Goal: Information Seeking & Learning: Learn about a topic

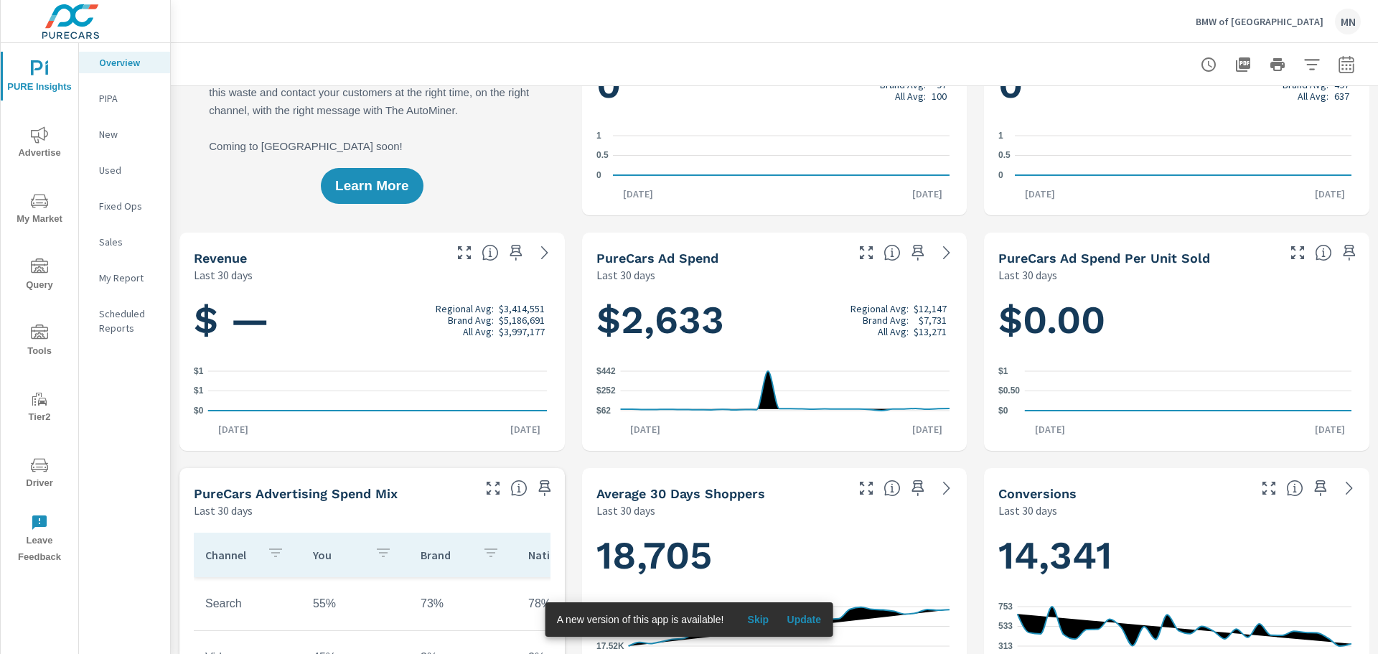
scroll to position [72, 0]
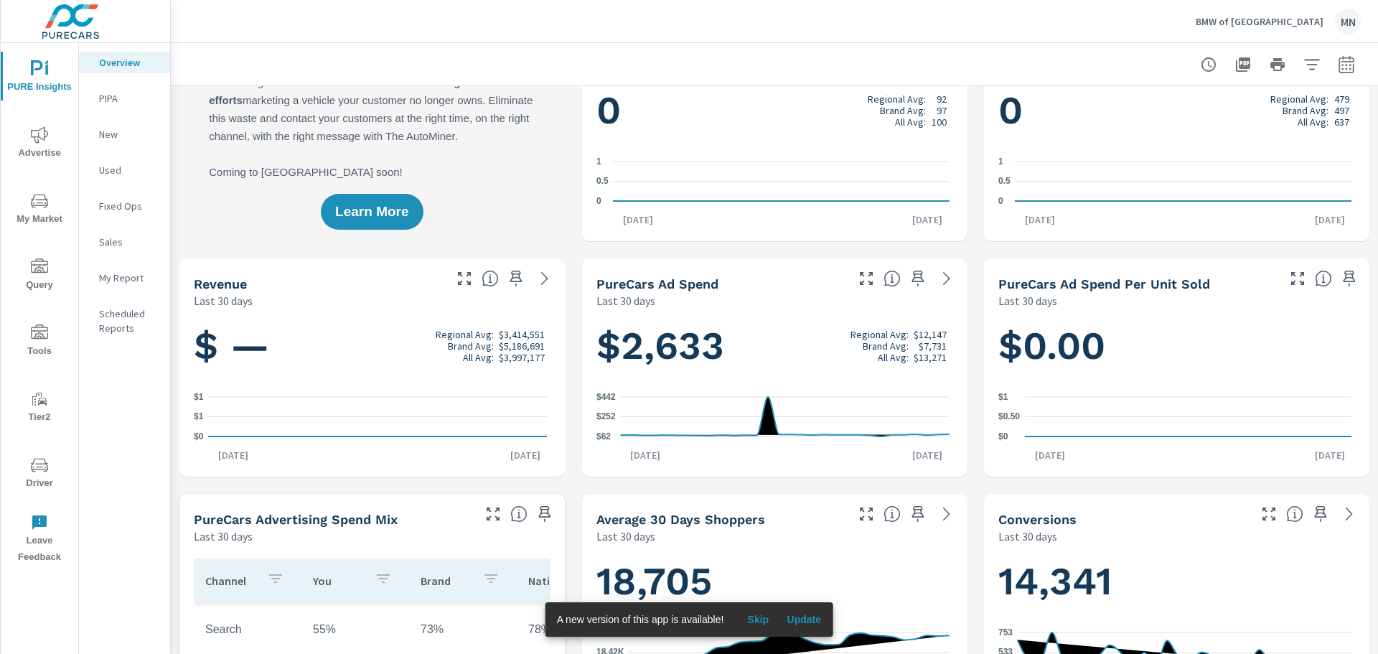
click at [794, 613] on span "Update" at bounding box center [804, 619] width 34 height 13
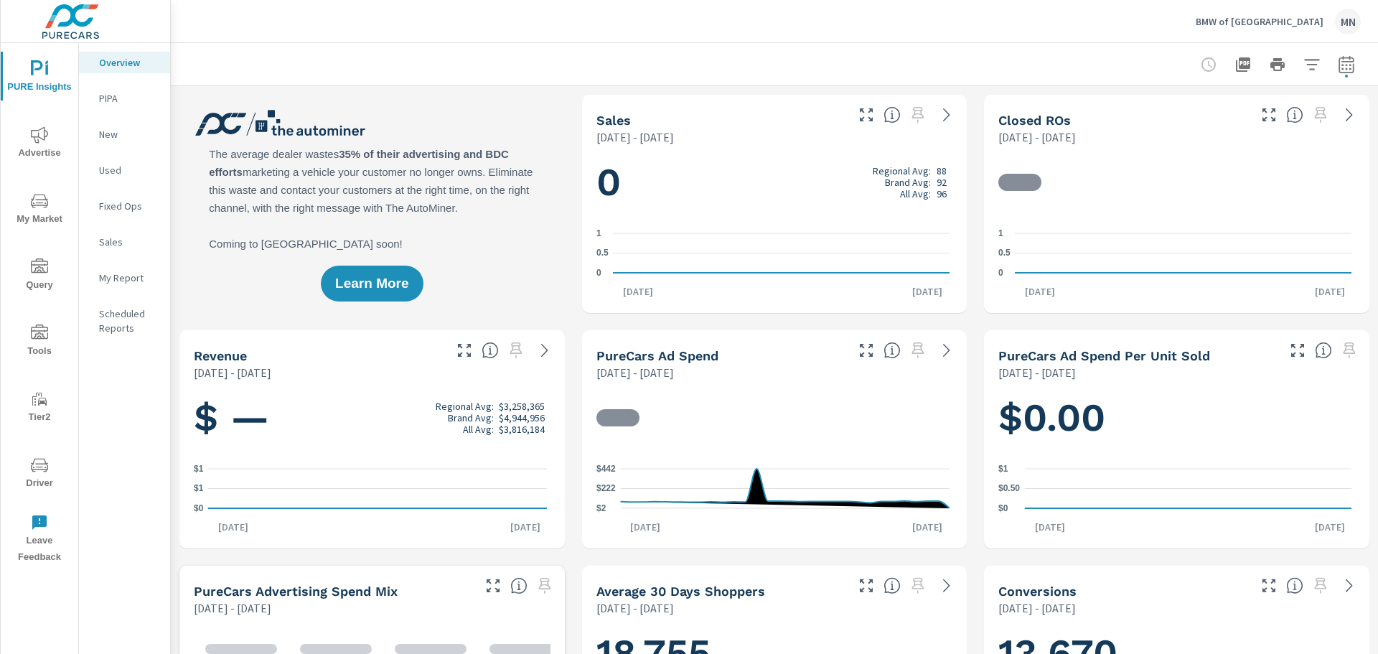
scroll to position [1, 0]
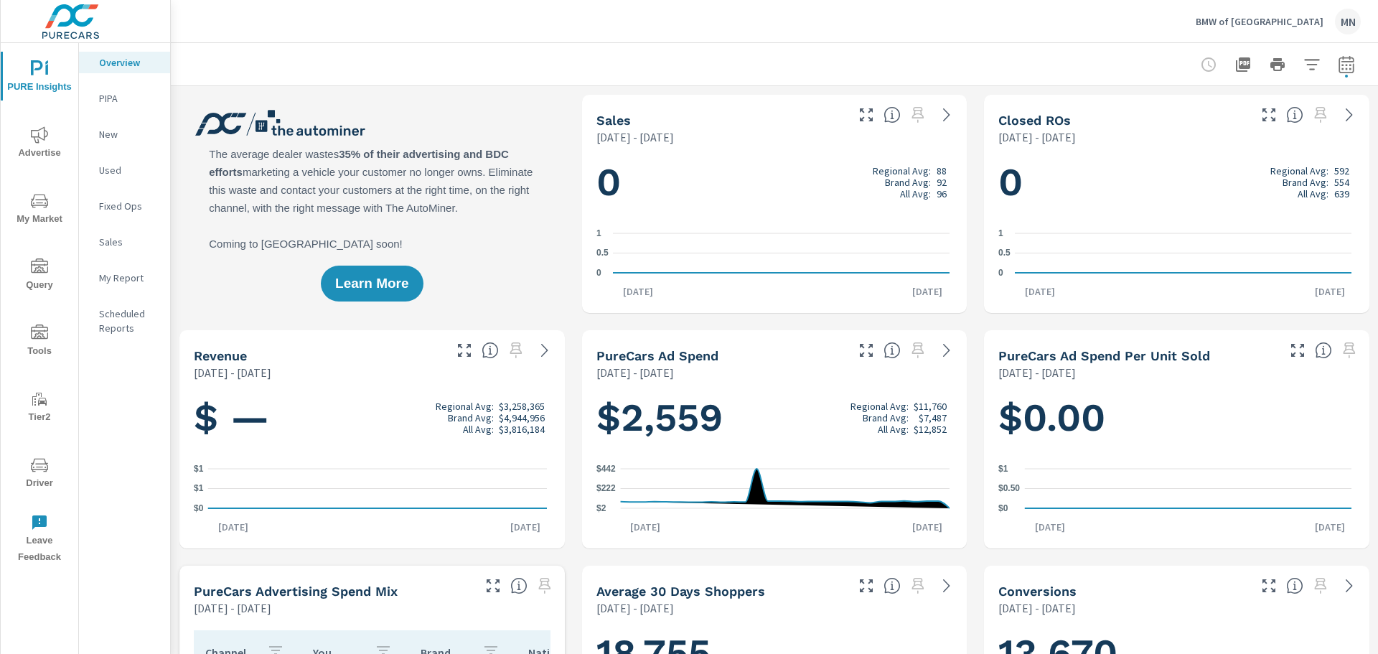
click at [42, 144] on span "Advertise" at bounding box center [39, 143] width 69 height 35
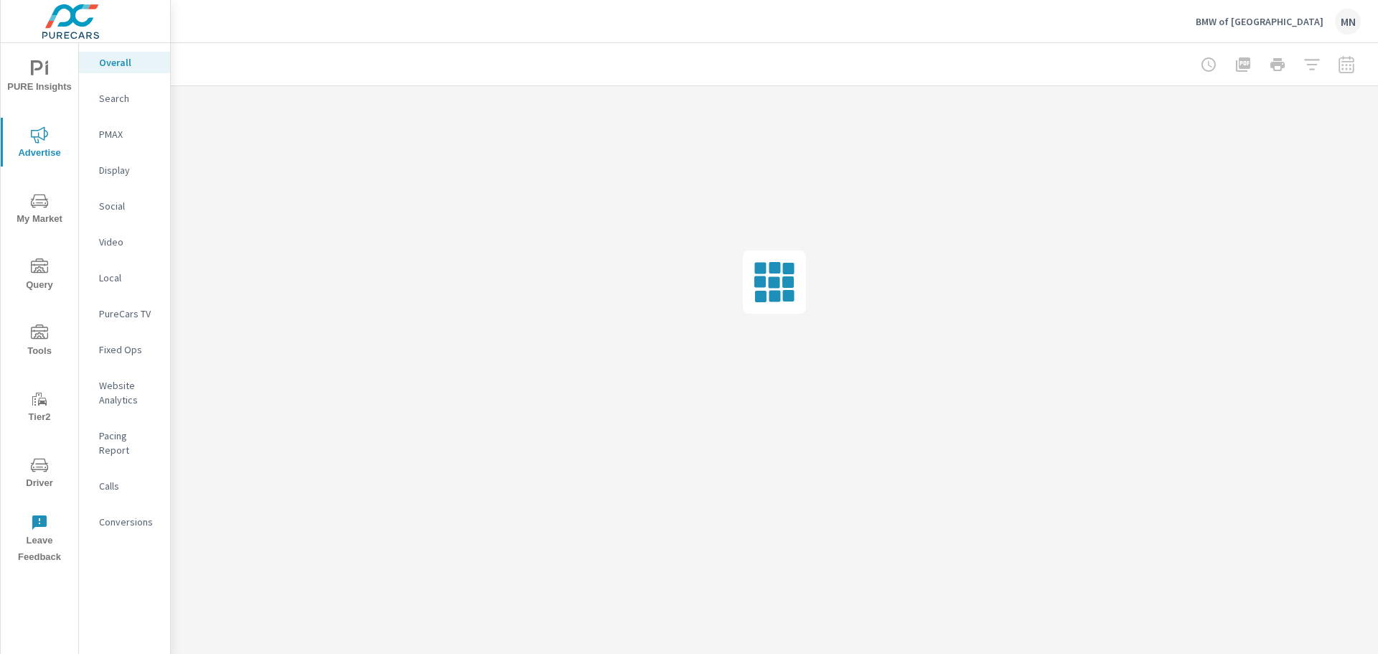
click at [115, 98] on p "Search" at bounding box center [129, 98] width 60 height 14
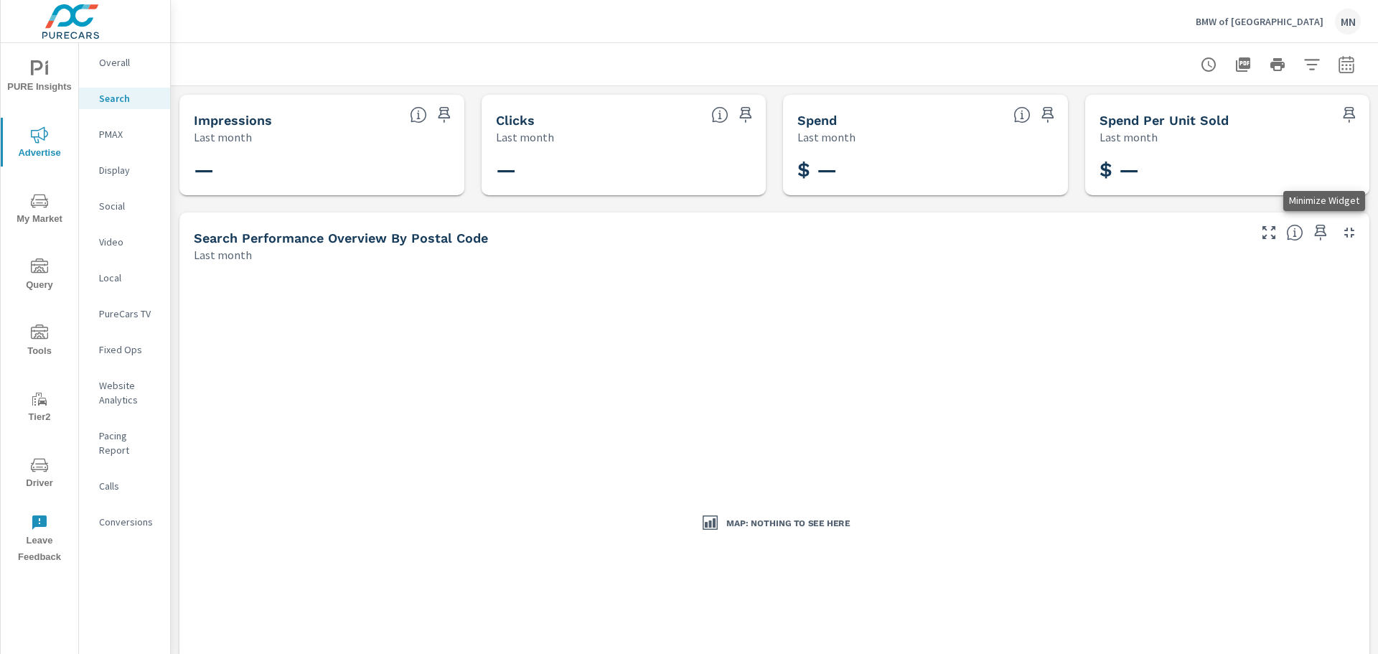
click at [1341, 234] on icon "button" at bounding box center [1349, 232] width 17 height 17
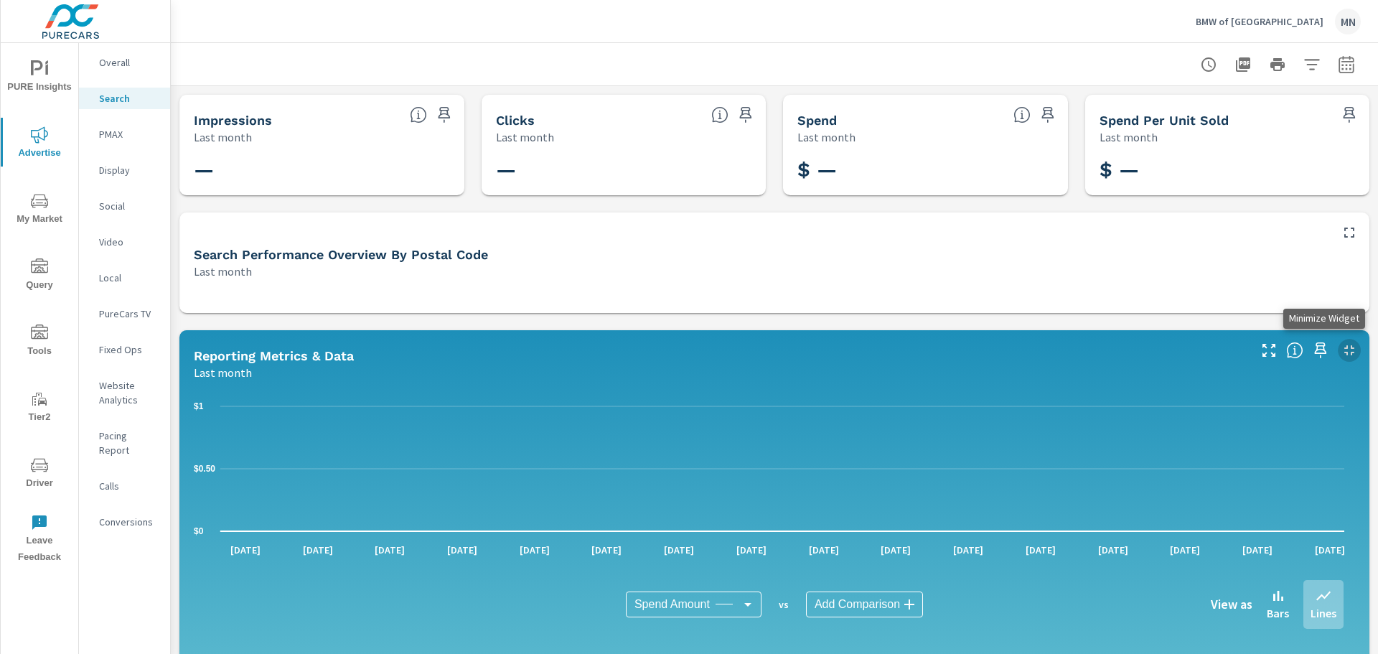
click at [1345, 346] on icon "button" at bounding box center [1350, 350] width 10 height 10
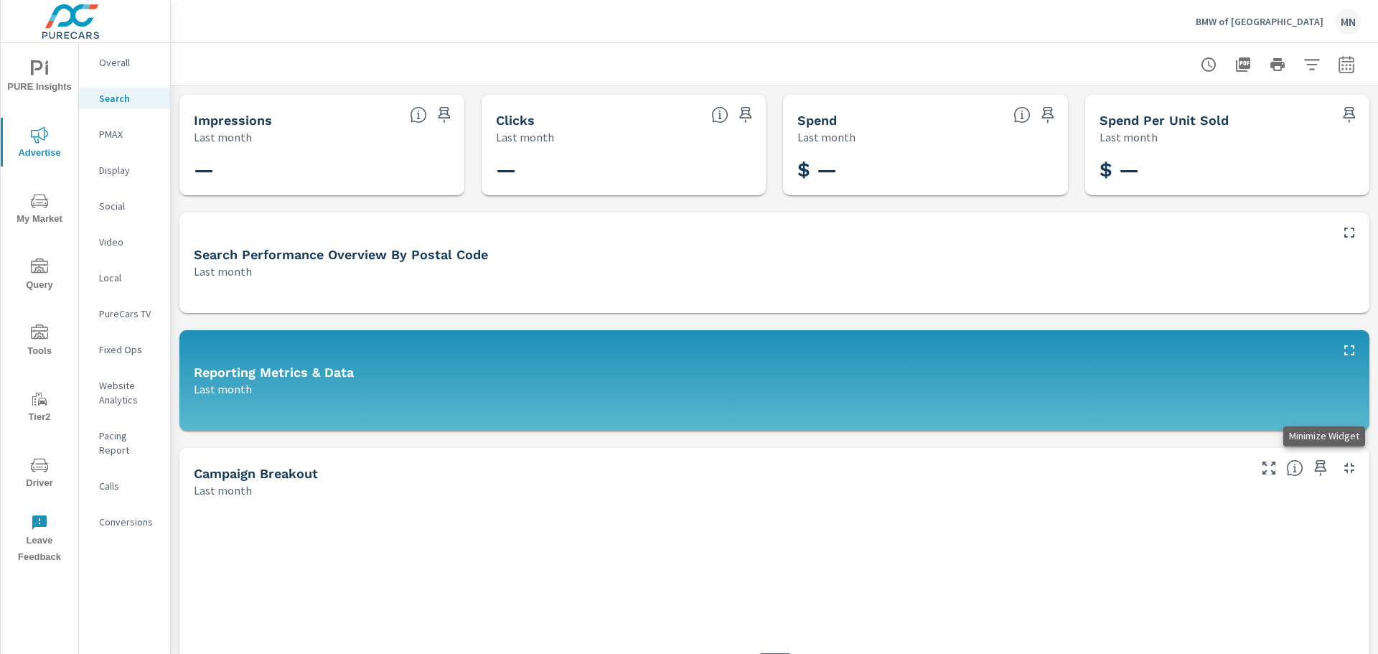
click at [1341, 467] on icon "button" at bounding box center [1349, 467] width 17 height 17
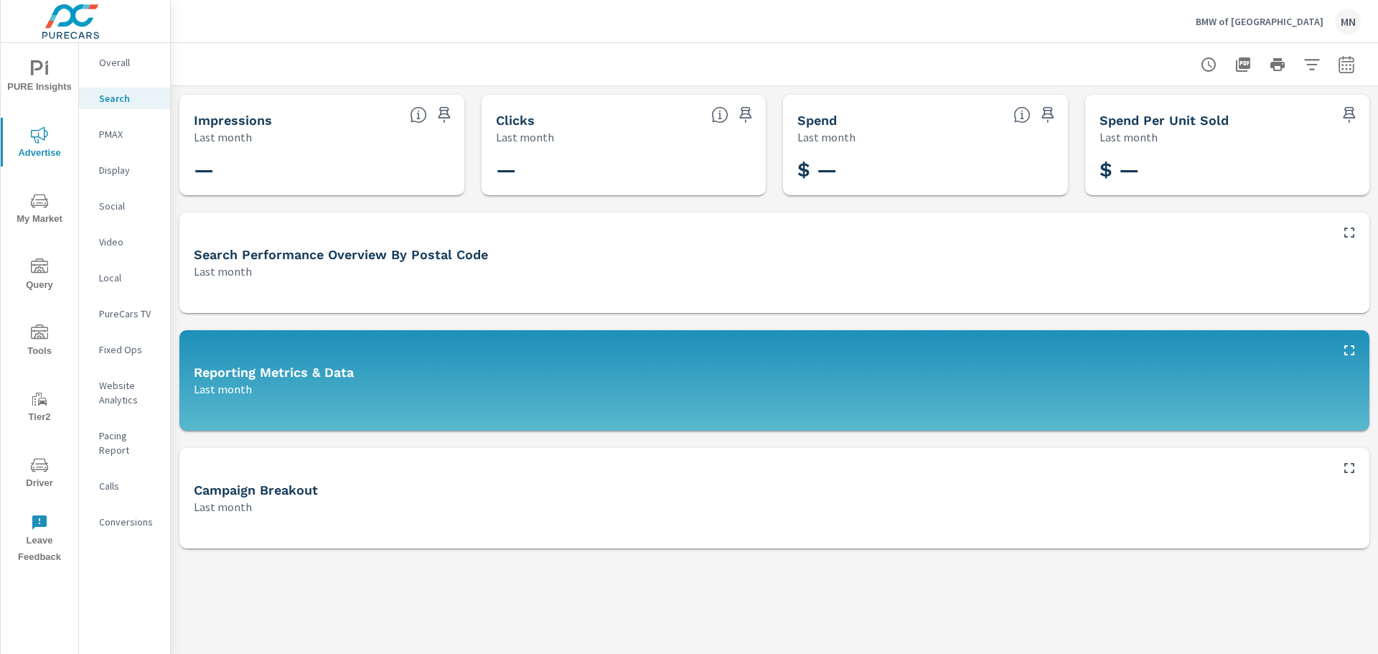
click at [1345, 62] on icon "button" at bounding box center [1346, 64] width 17 height 17
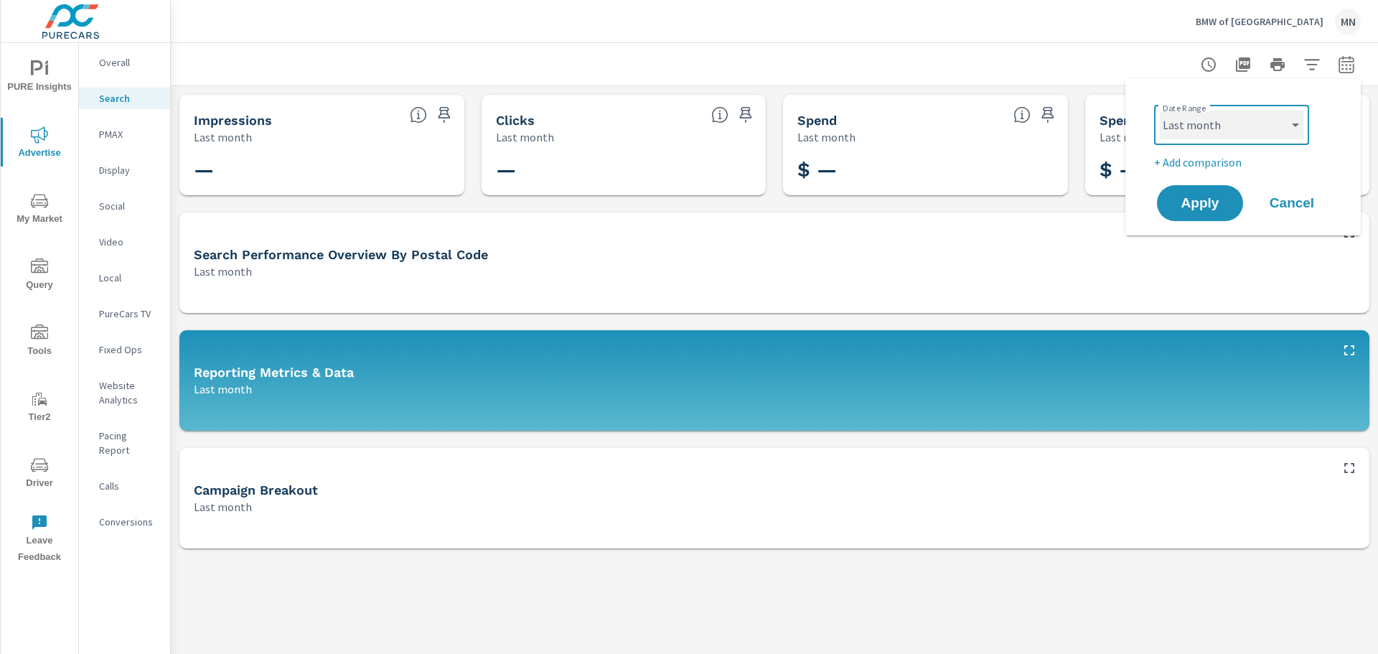
click at [1268, 118] on select "Custom Yesterday Last week Last 7 days Last 14 days Last 30 days Last 45 days L…" at bounding box center [1232, 125] width 144 height 29
click at [1160, 111] on select "Custom Yesterday Last week Last 7 days Last 14 days Last 30 days Last 45 days L…" at bounding box center [1232, 125] width 144 height 29
select select "Last 3 months"
click at [1213, 205] on span "Apply" at bounding box center [1200, 204] width 59 height 14
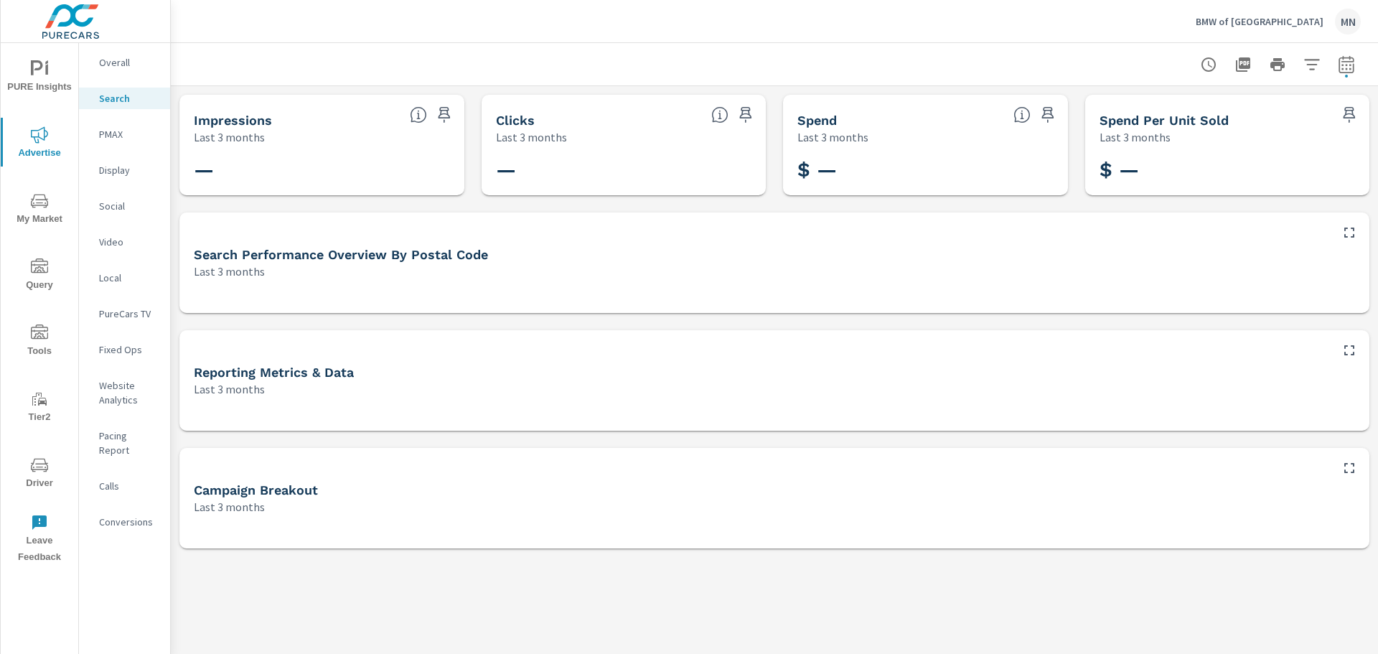
click at [141, 131] on p "PMAX" at bounding box center [129, 134] width 60 height 14
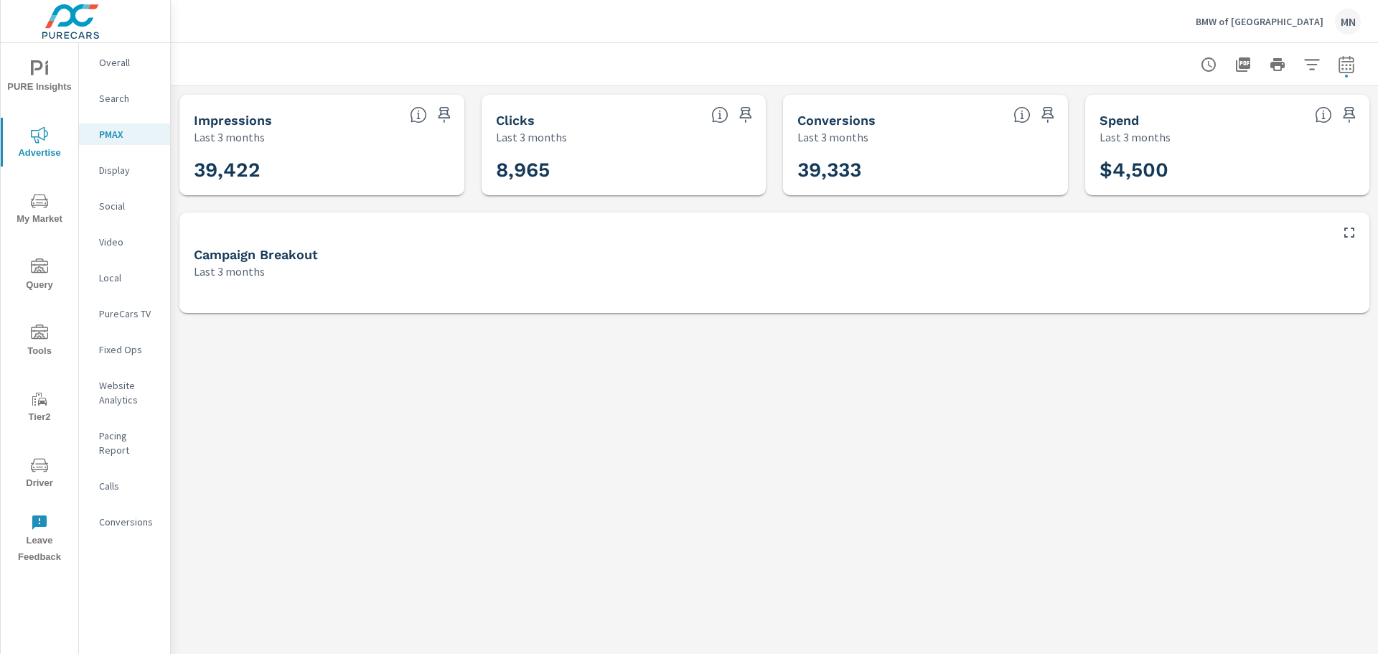
click at [134, 100] on p "Search" at bounding box center [129, 98] width 60 height 14
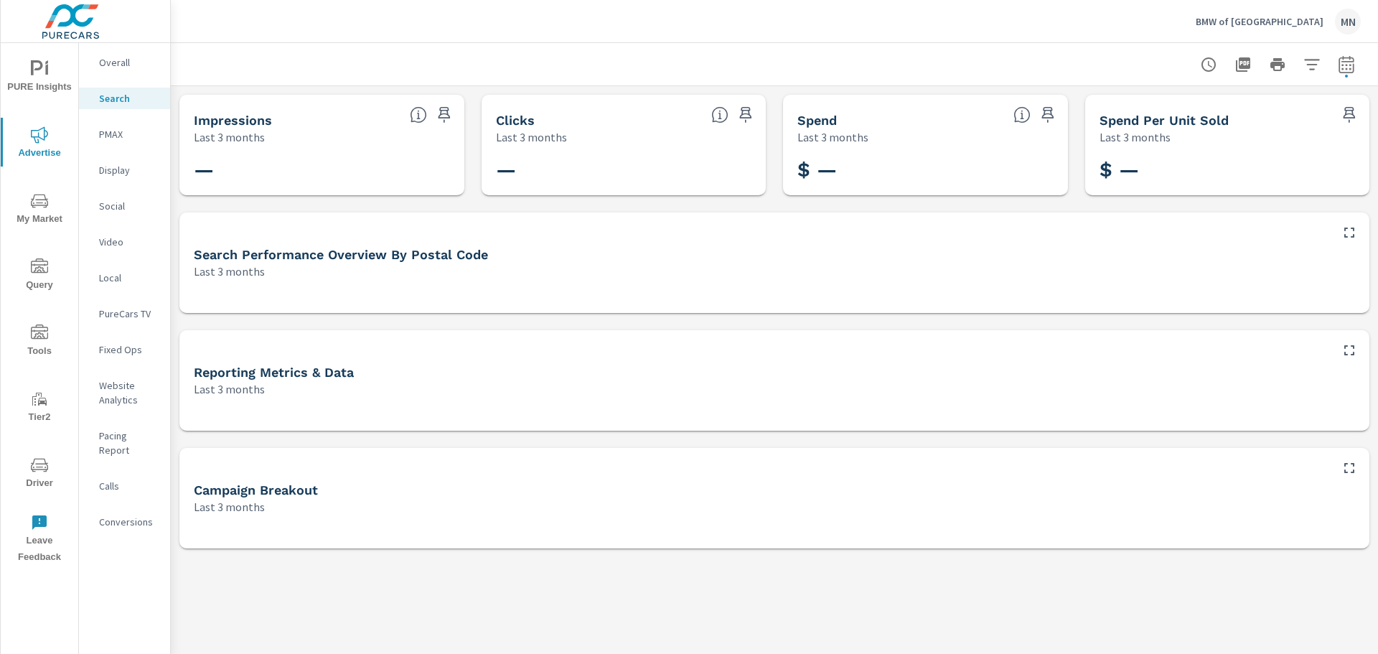
click at [1364, 465] on div at bounding box center [1350, 464] width 37 height 32
click at [1352, 469] on icon "button" at bounding box center [1349, 467] width 17 height 17
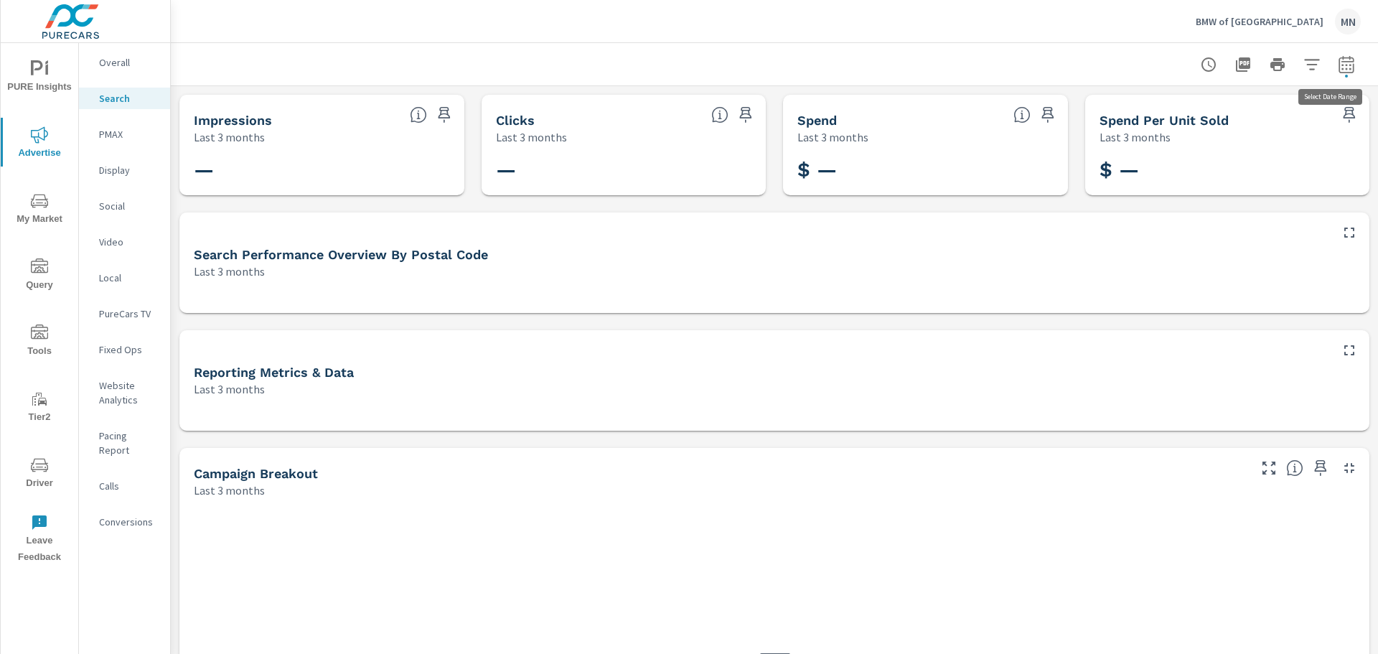
click at [1338, 67] on icon "button" at bounding box center [1346, 64] width 17 height 17
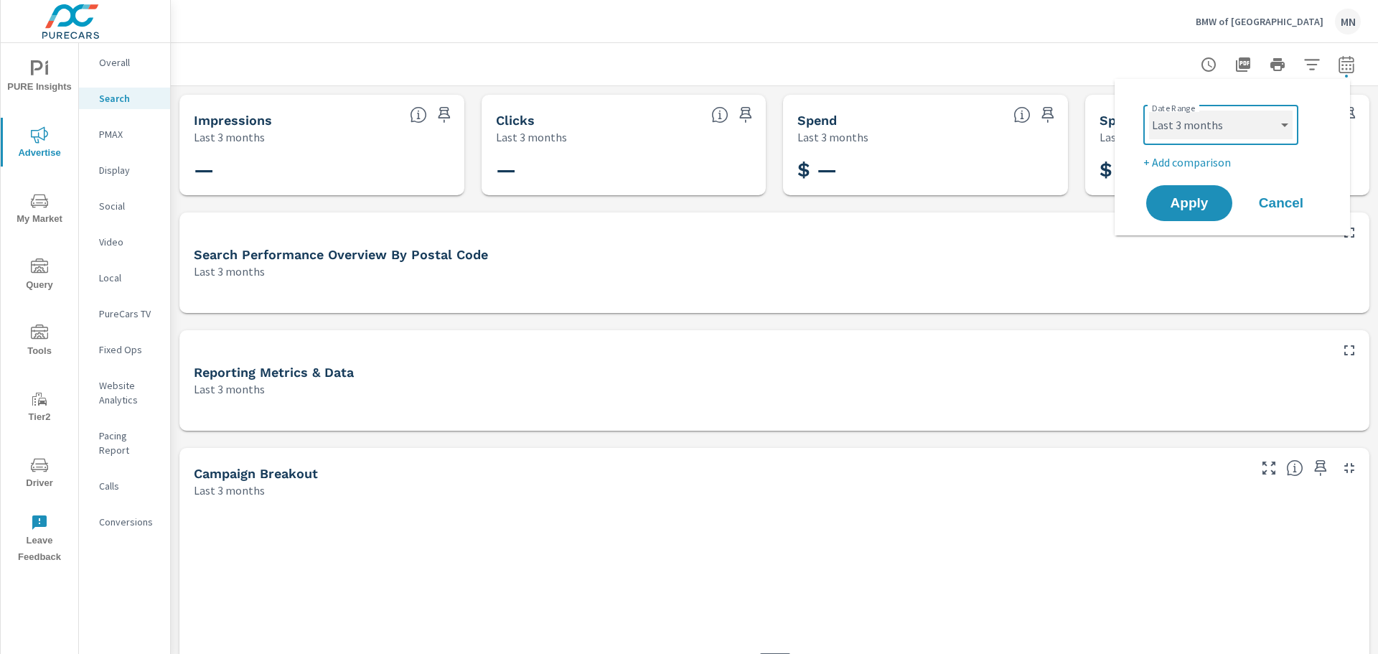
click at [1266, 137] on select "Custom [DATE] Last week Last 7 days Last 14 days Last 30 days Last 45 days Last…" at bounding box center [1221, 125] width 144 height 29
click at [1149, 111] on select "Custom [DATE] Last week Last 7 days Last 14 days Last 30 days Last 45 days Last…" at bounding box center [1221, 125] width 144 height 29
select select "Last 12 months"
click at [1188, 206] on span "Apply" at bounding box center [1189, 204] width 59 height 14
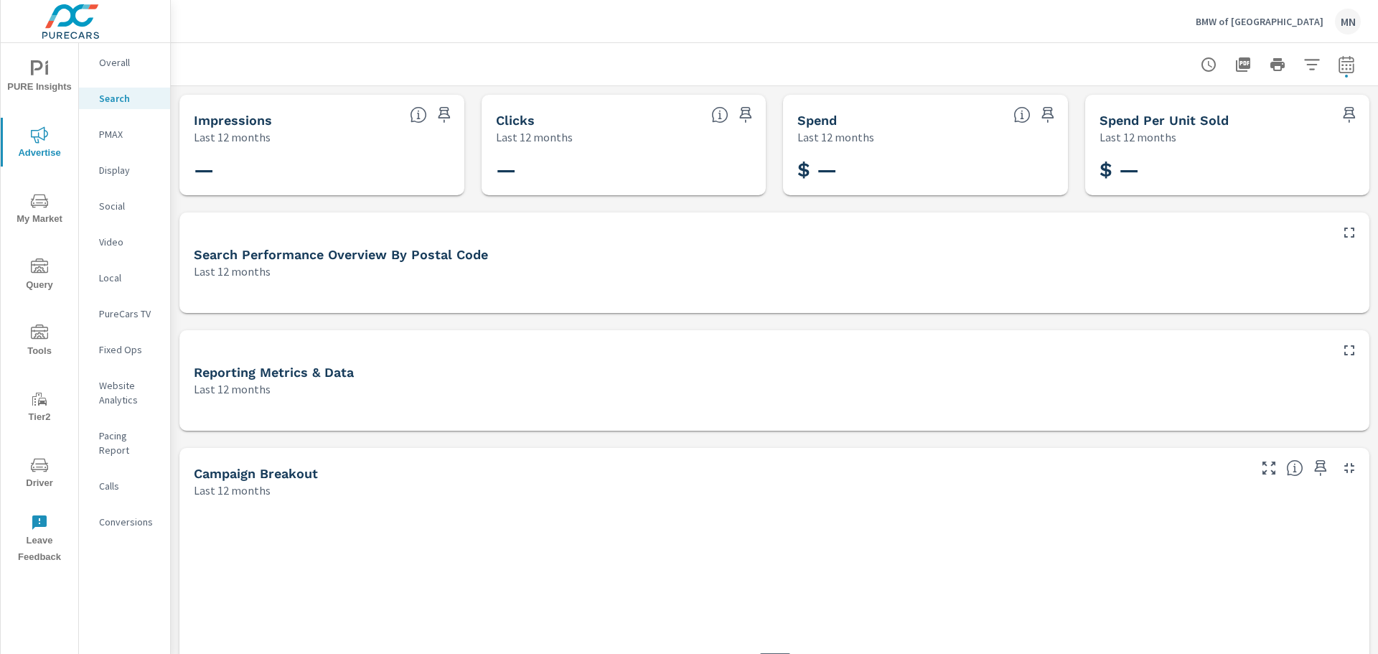
click at [106, 131] on p "PMAX" at bounding box center [129, 134] width 60 height 14
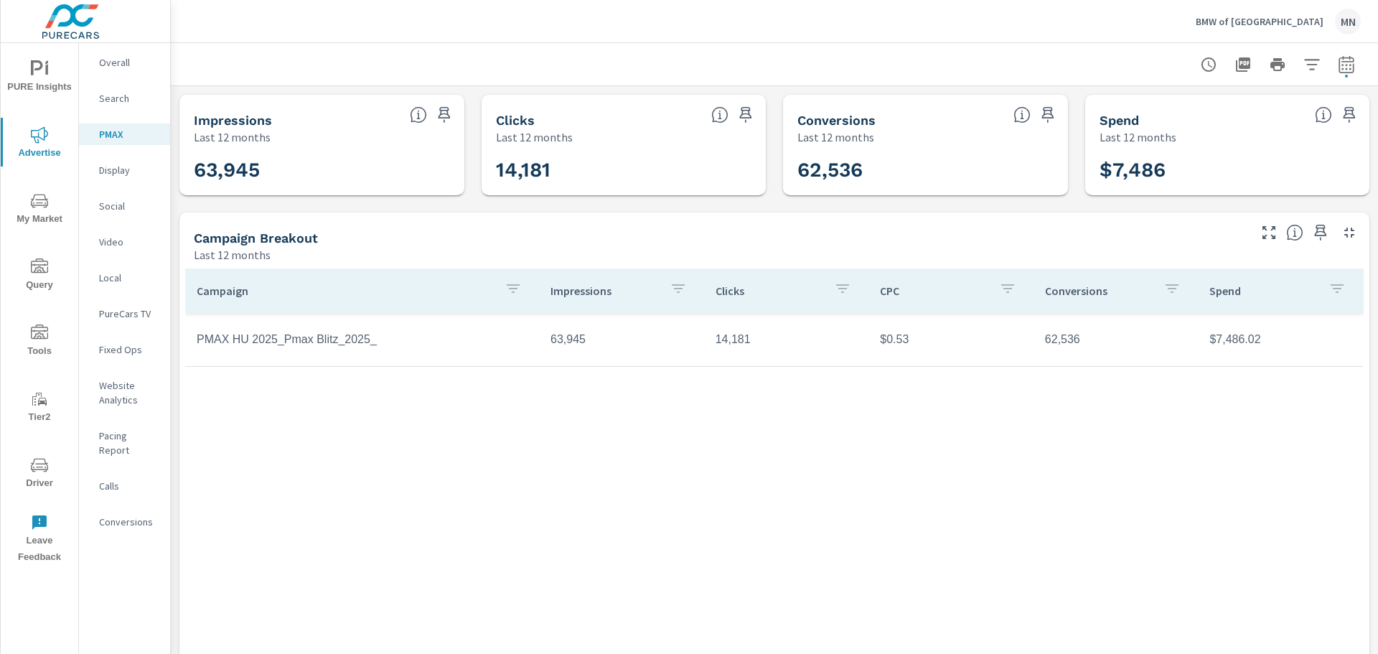
click at [122, 164] on p "Display" at bounding box center [129, 170] width 60 height 14
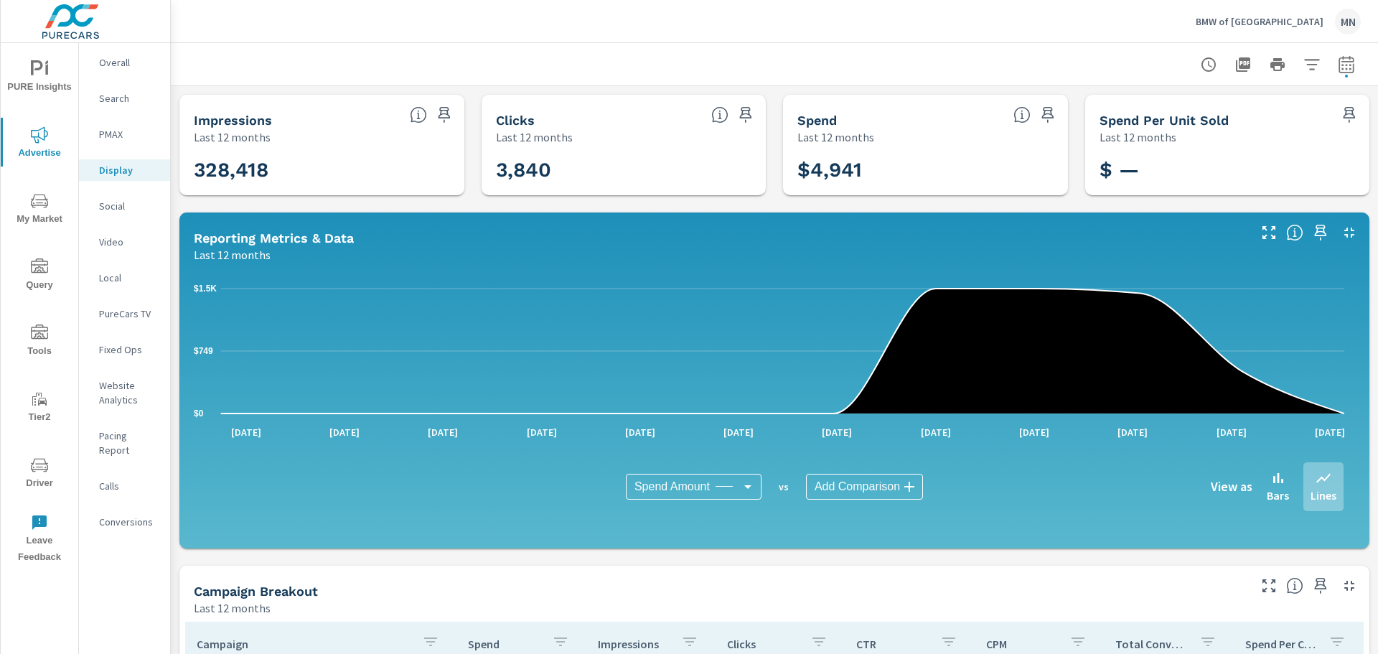
click at [111, 129] on p "PMAX" at bounding box center [129, 134] width 60 height 14
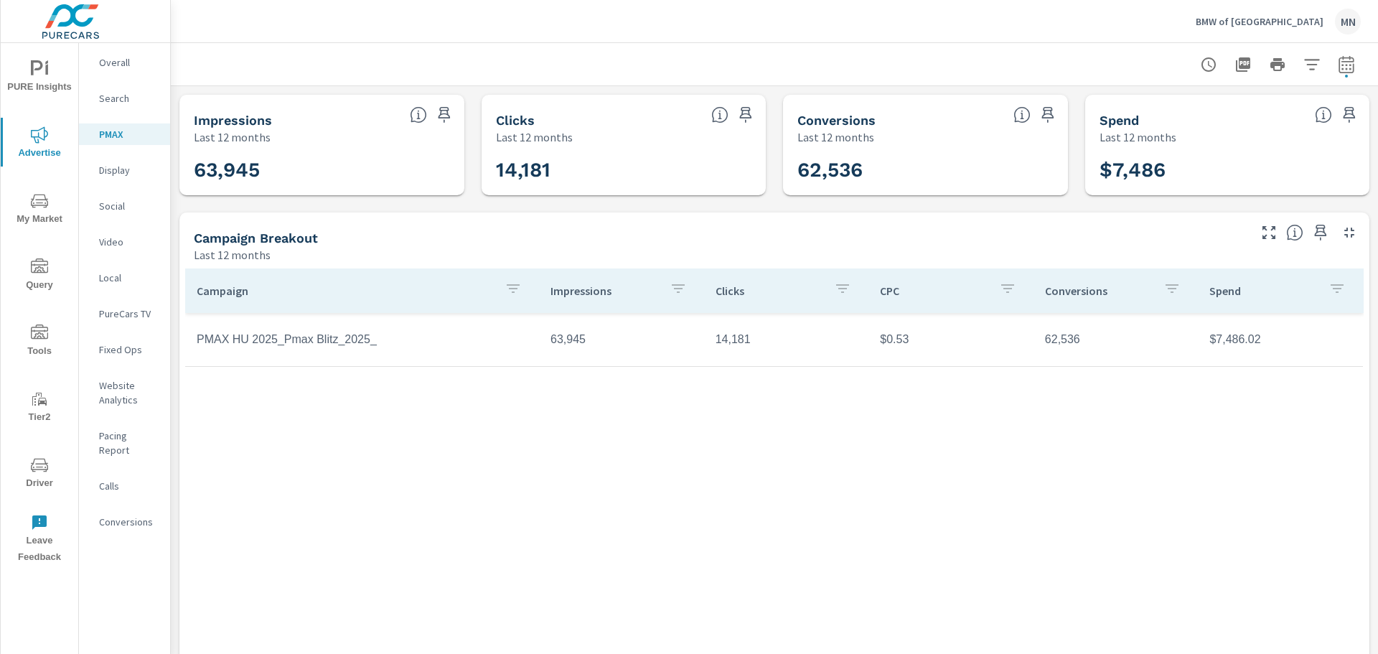
click at [134, 169] on p "Display" at bounding box center [129, 170] width 60 height 14
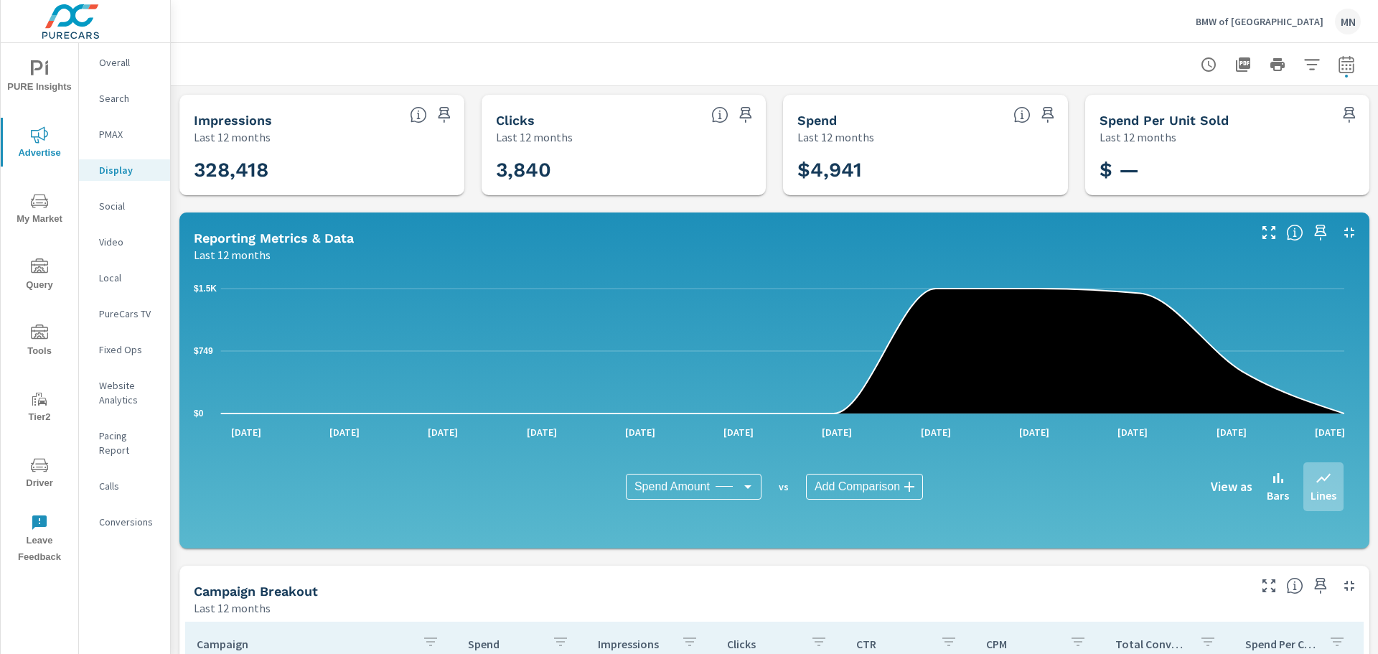
click at [1341, 235] on icon "button" at bounding box center [1349, 232] width 17 height 17
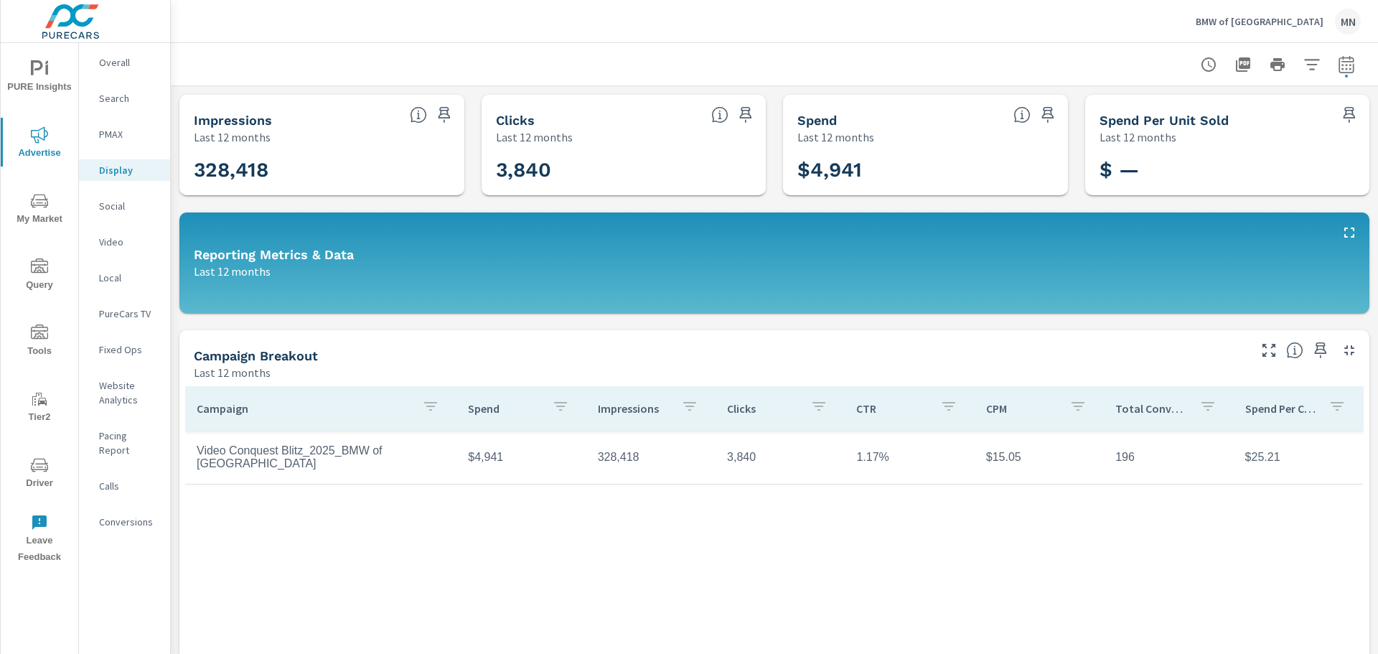
click at [1261, 406] on p "Spend Per Conversion" at bounding box center [1281, 408] width 72 height 14
click at [1266, 406] on p "Spend Per Conversion" at bounding box center [1272, 408] width 55 height 14
click at [1251, 406] on p "Spend Per Conversion" at bounding box center [1272, 408] width 55 height 14
click at [111, 199] on p "Social" at bounding box center [129, 206] width 60 height 14
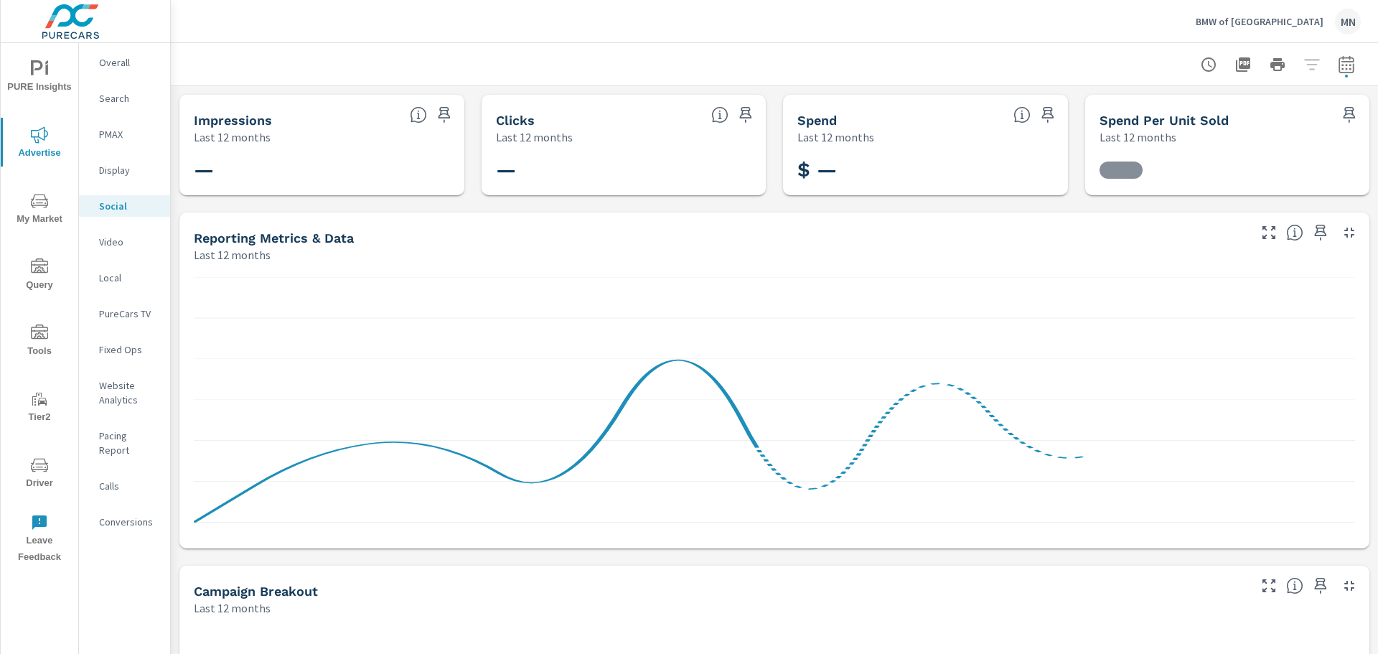
click at [1345, 229] on icon "button" at bounding box center [1349, 232] width 17 height 17
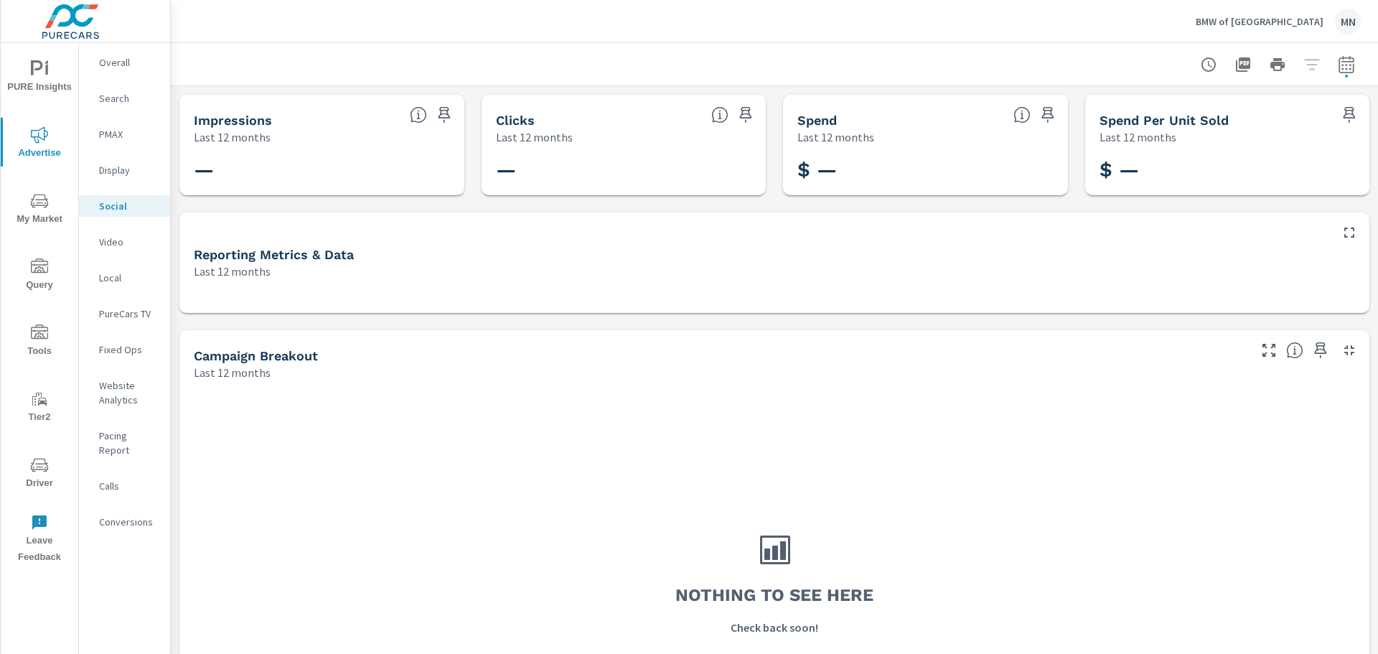
click at [112, 240] on p "Video" at bounding box center [129, 242] width 60 height 14
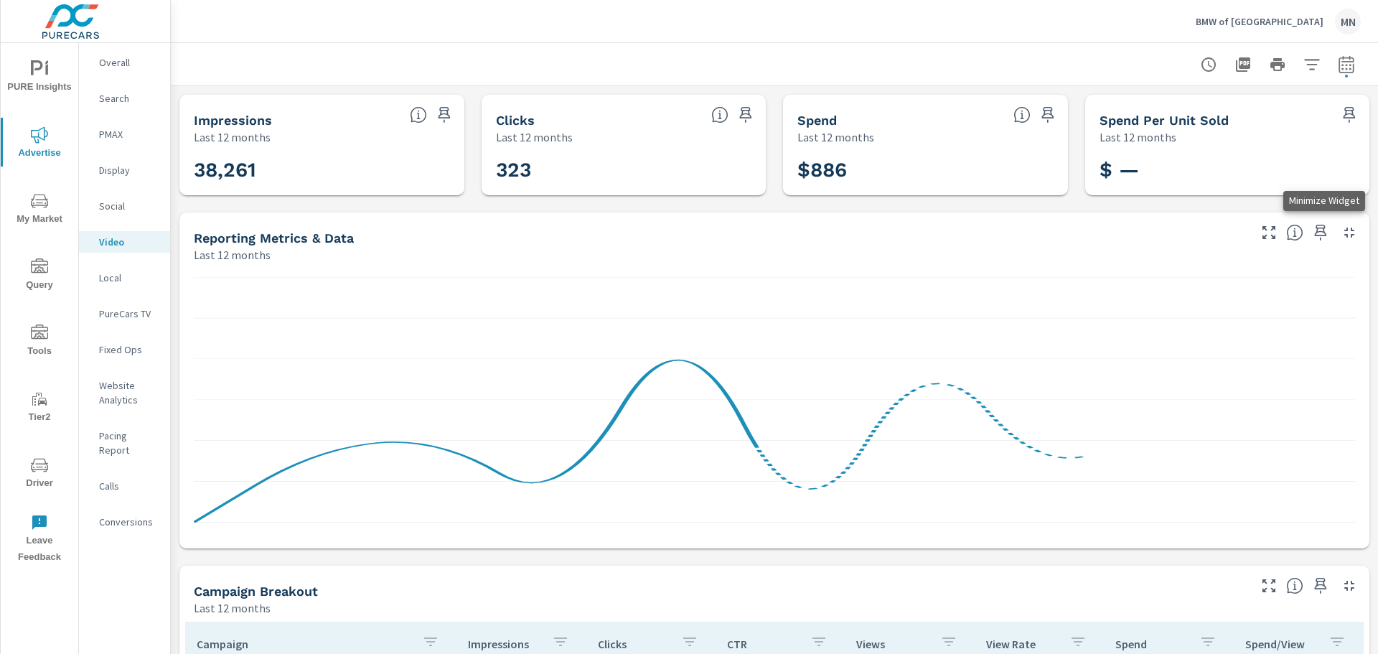
click at [1345, 235] on icon "button" at bounding box center [1350, 233] width 10 height 10
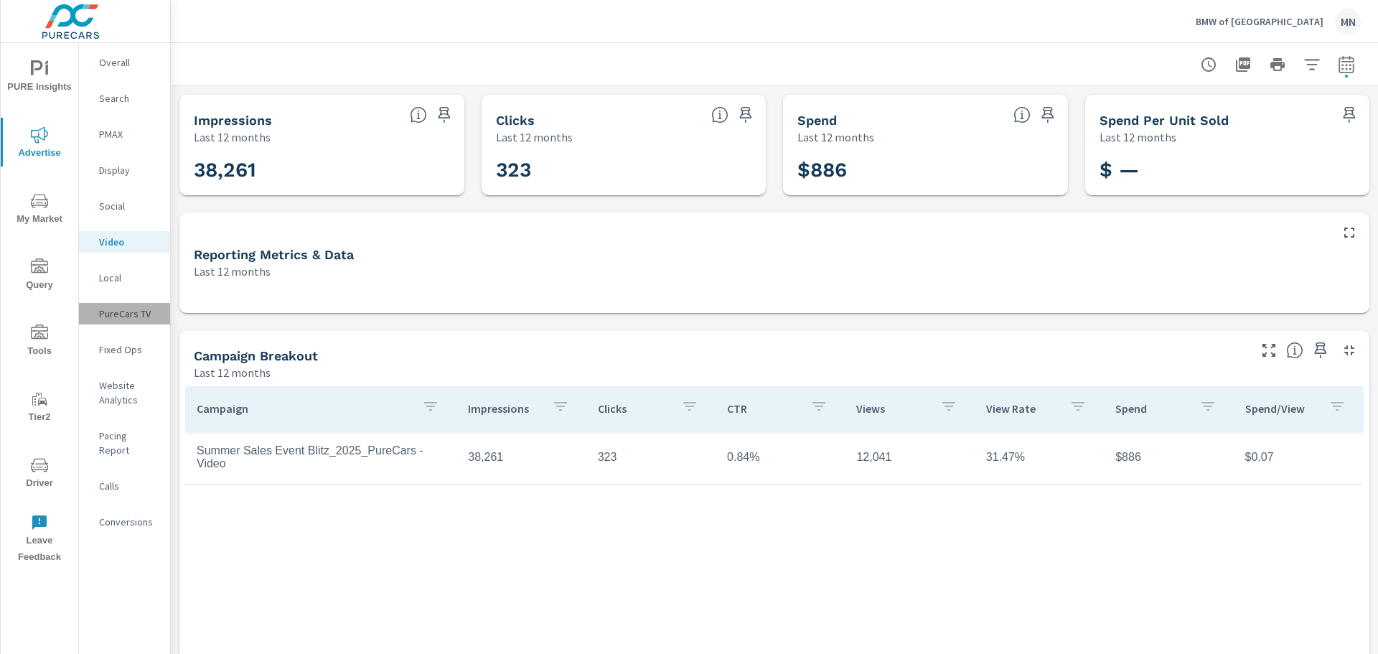
drag, startPoint x: 154, startPoint y: 317, endPoint x: 101, endPoint y: 314, distance: 52.4
click at [101, 314] on p "PureCars TV" at bounding box center [129, 314] width 60 height 14
click at [121, 282] on p "Local" at bounding box center [129, 278] width 60 height 14
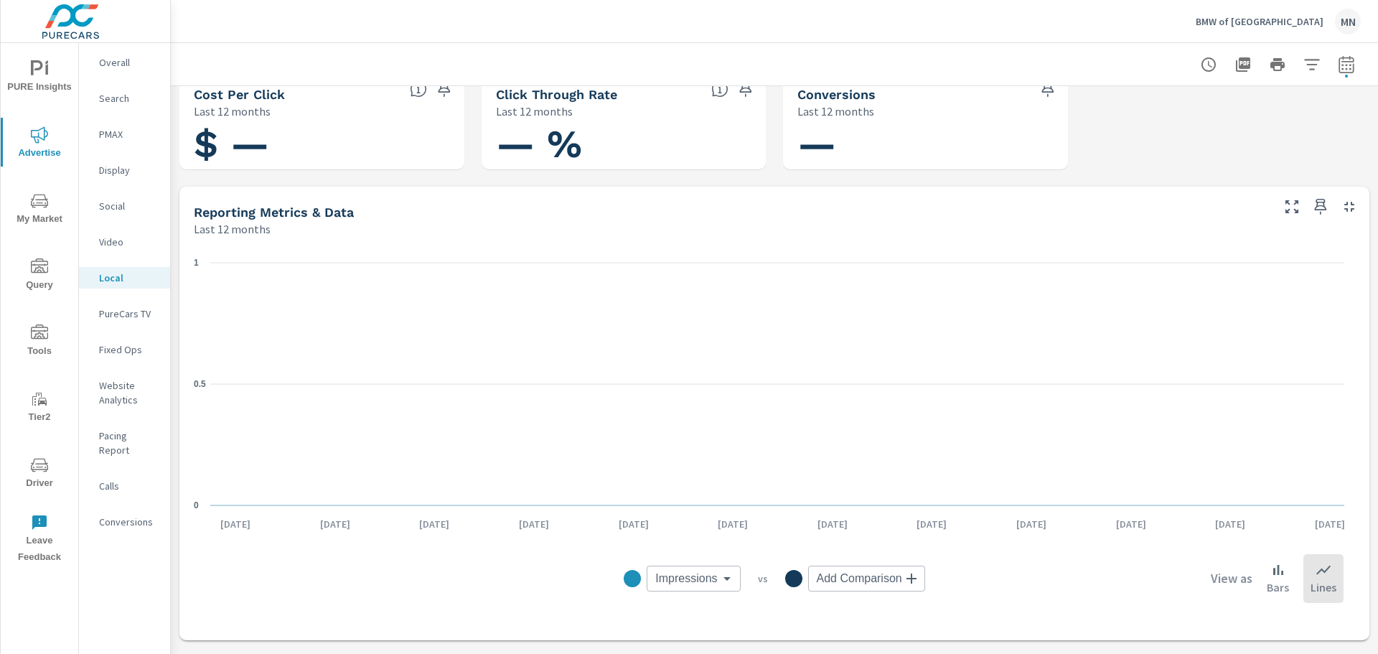
scroll to position [72, 0]
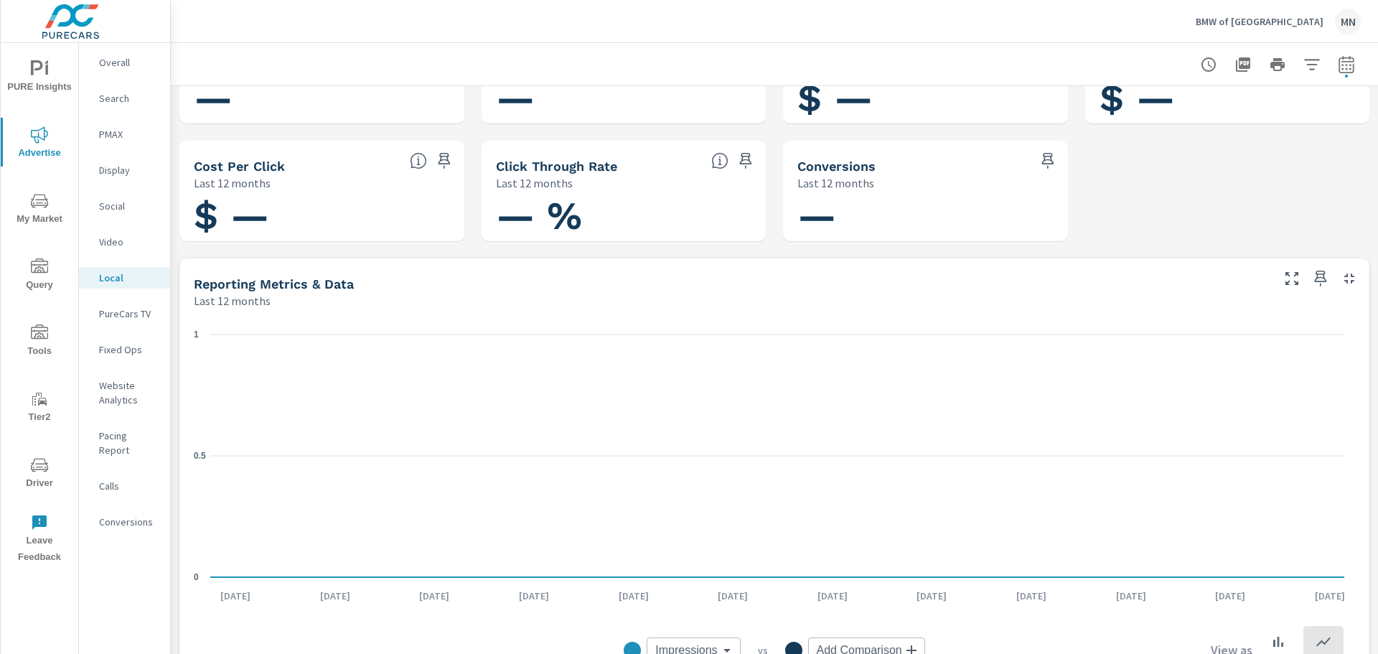
click at [1283, 279] on icon "button" at bounding box center [1291, 278] width 17 height 17
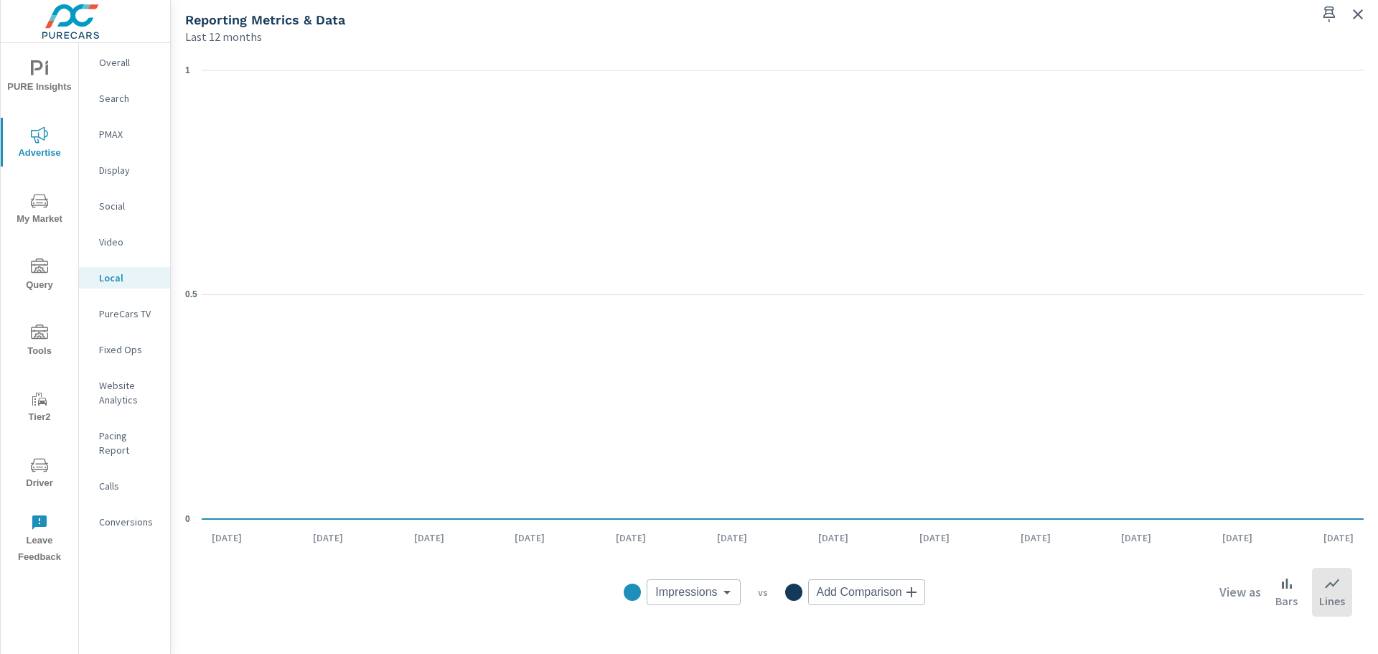
click at [1357, 15] on icon "button" at bounding box center [1358, 14] width 10 height 10
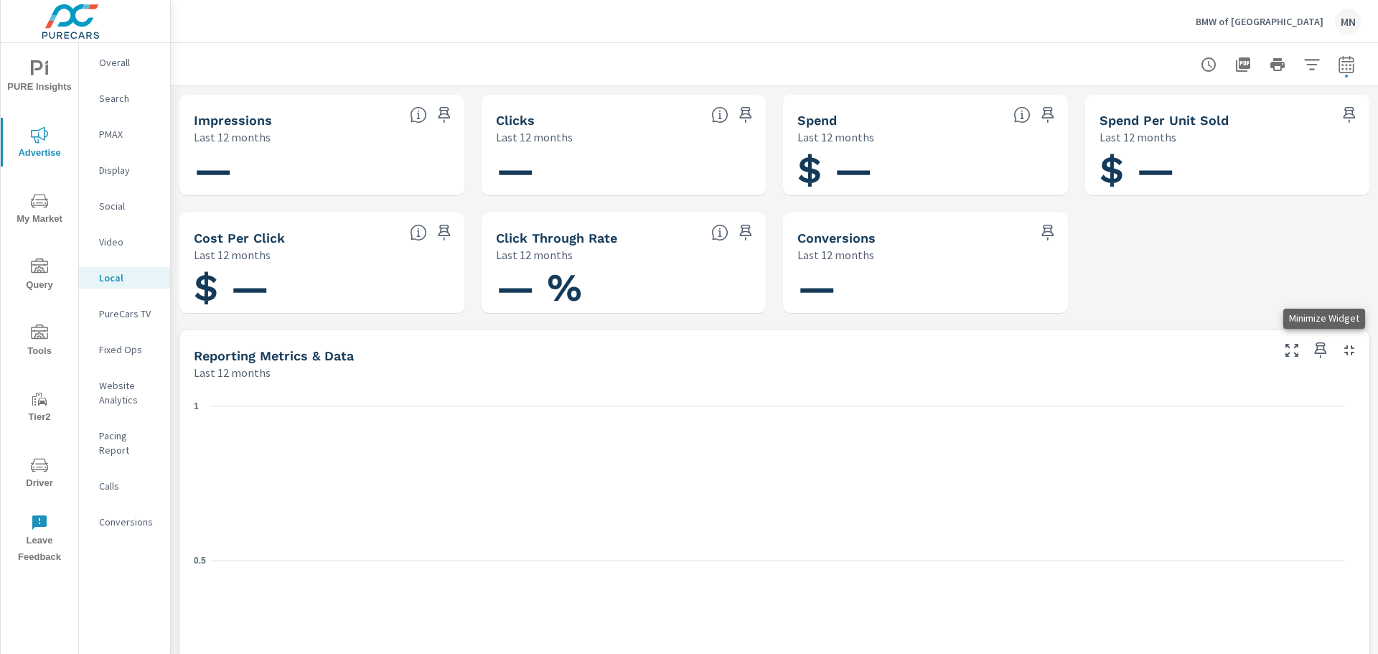
click at [1345, 346] on icon "button" at bounding box center [1350, 350] width 10 height 10
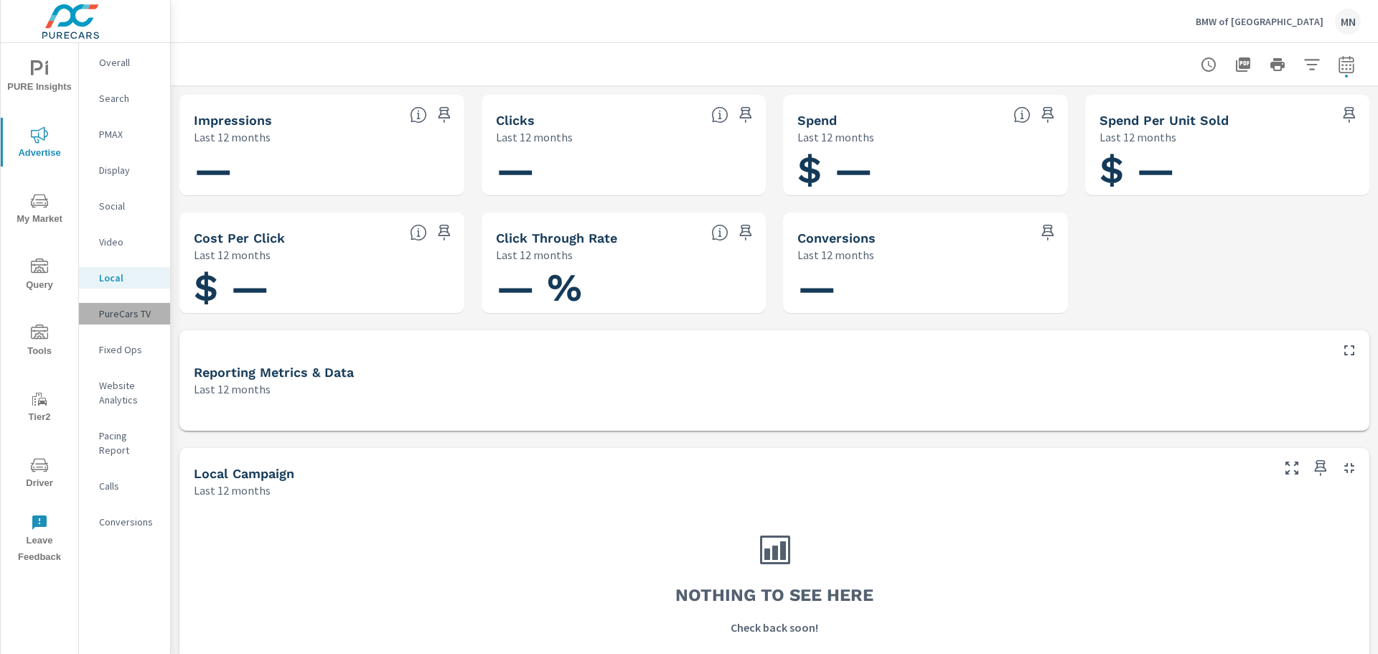
click at [123, 312] on p "PureCars TV" at bounding box center [129, 314] width 60 height 14
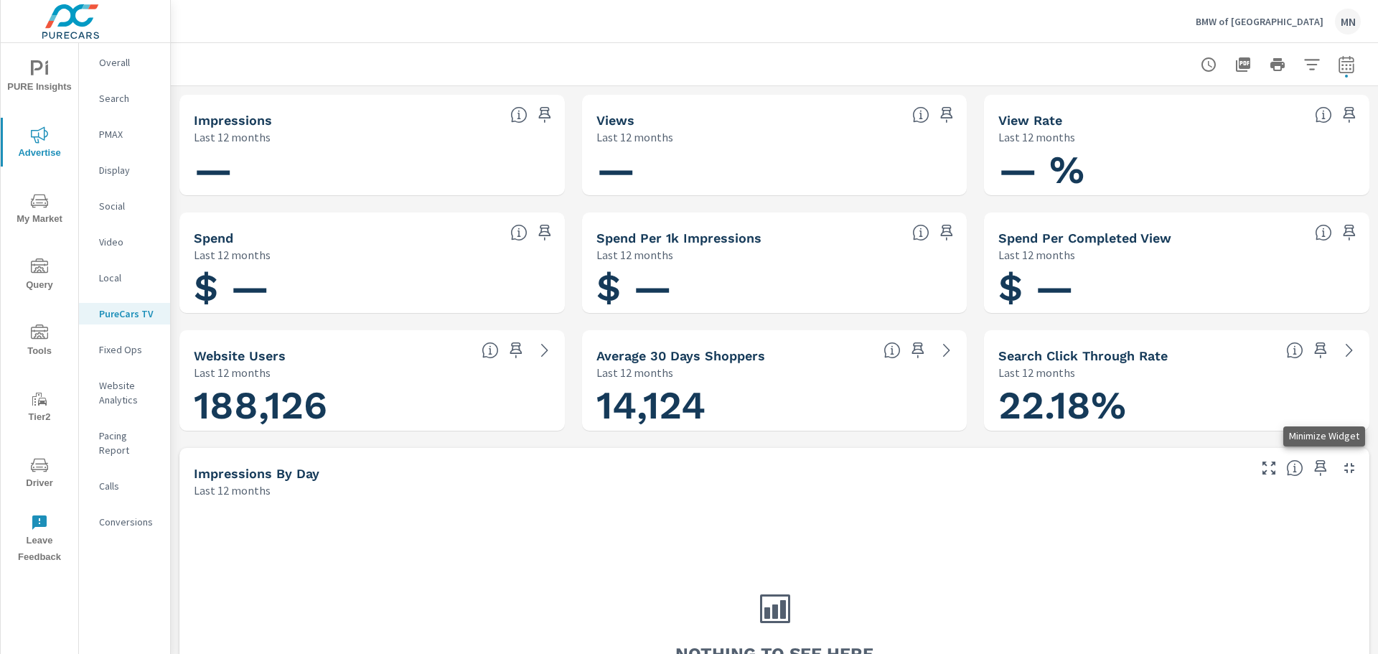
click at [1344, 467] on icon "button" at bounding box center [1349, 467] width 17 height 17
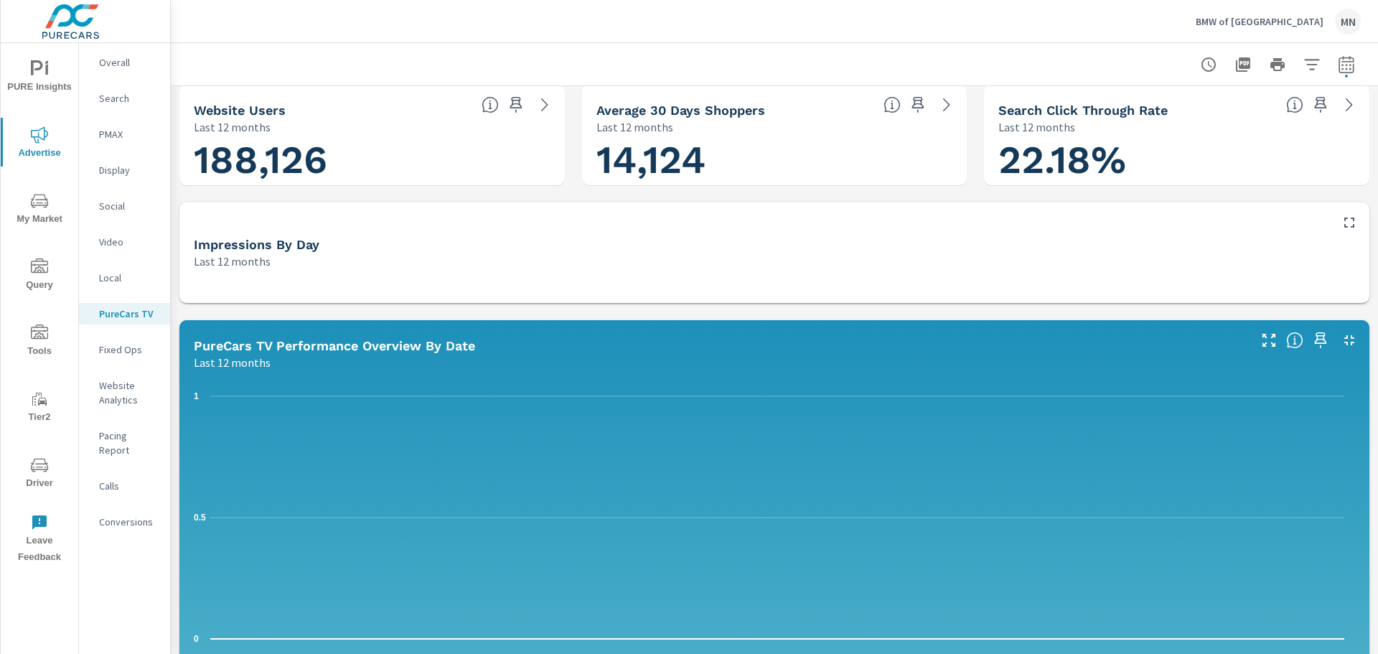
scroll to position [287, 0]
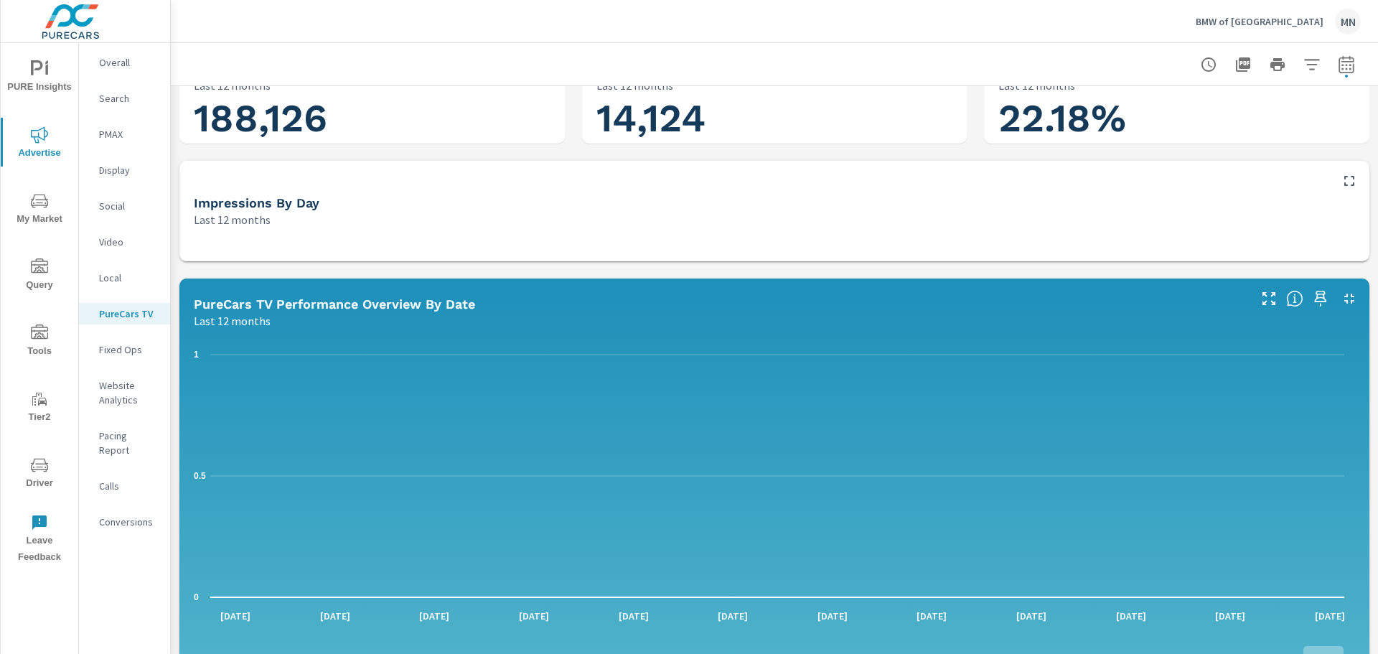
click at [1344, 296] on icon "button" at bounding box center [1349, 298] width 17 height 17
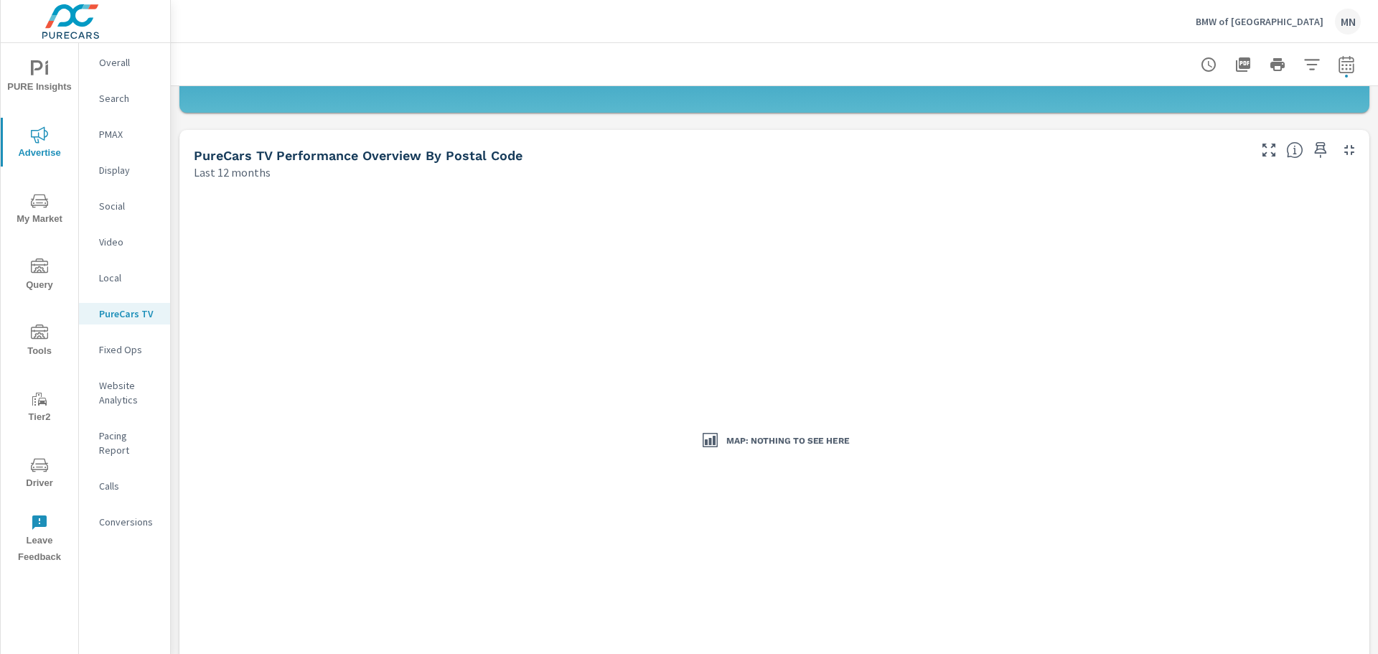
scroll to position [574, 0]
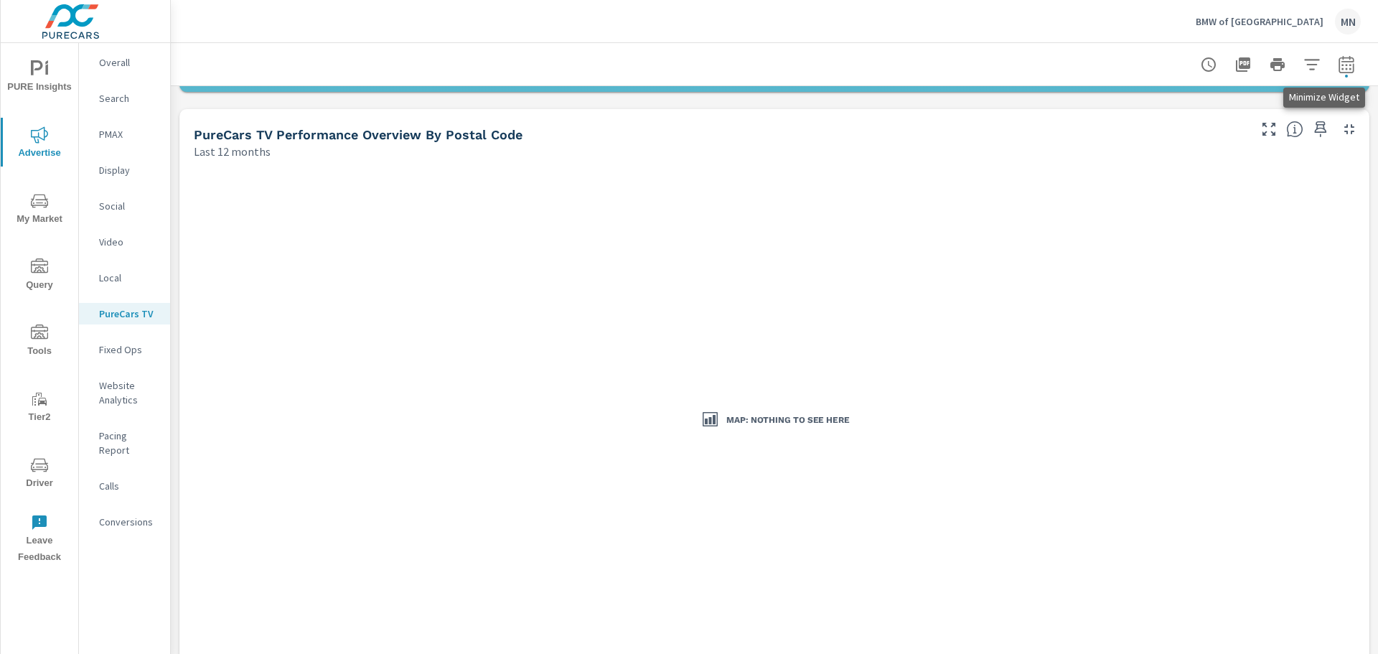
click at [1345, 133] on icon "button" at bounding box center [1350, 129] width 10 height 10
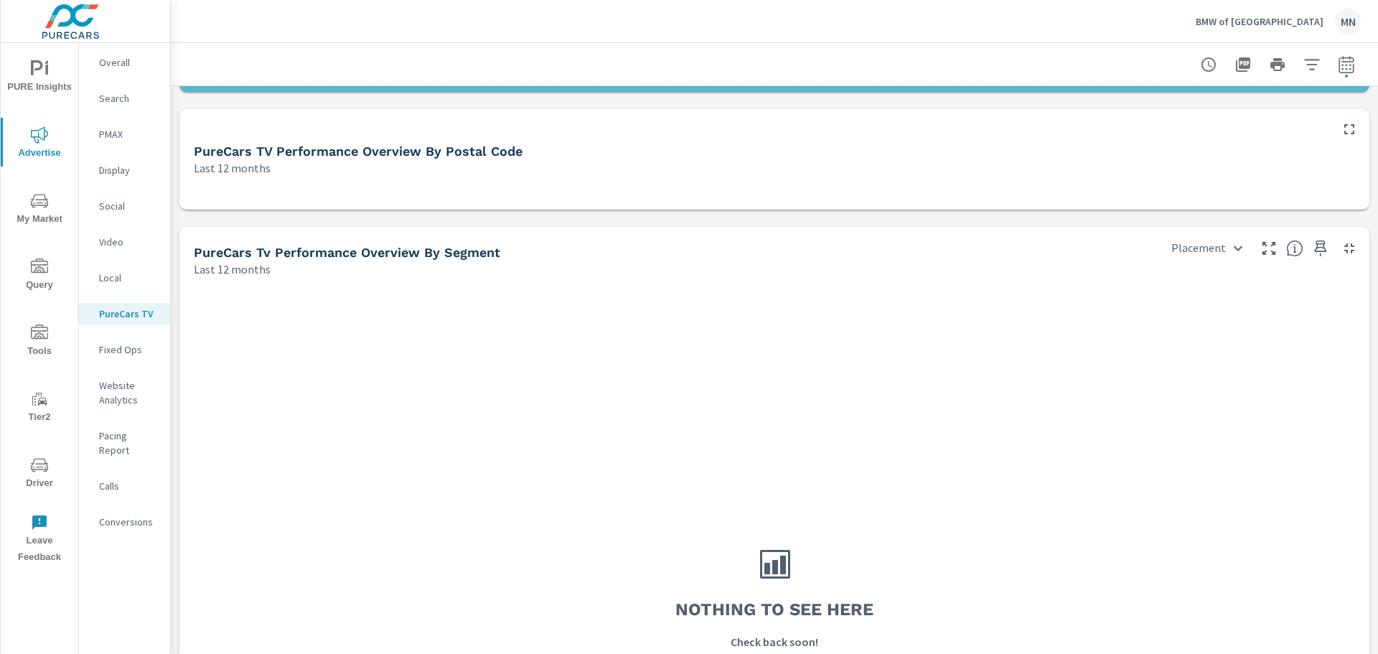
click at [1345, 251] on icon "button" at bounding box center [1350, 248] width 10 height 10
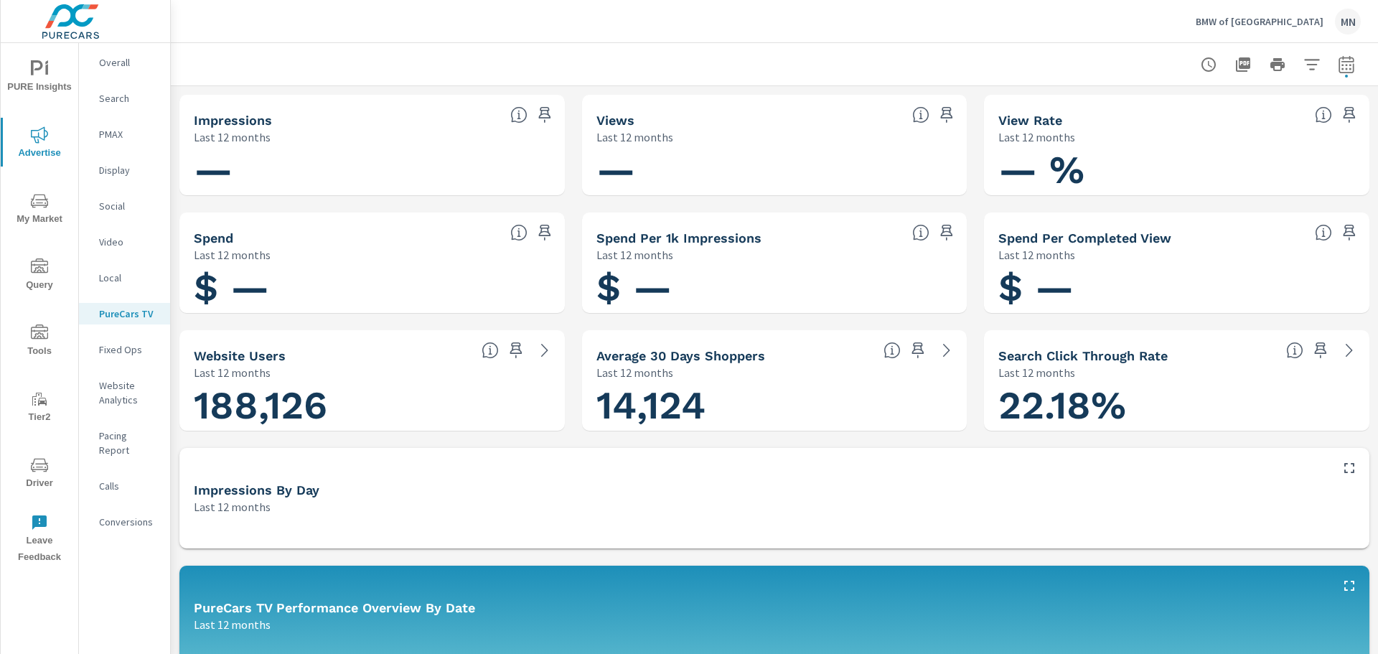
click at [1311, 19] on p "BMW of North Haven" at bounding box center [1260, 21] width 128 height 13
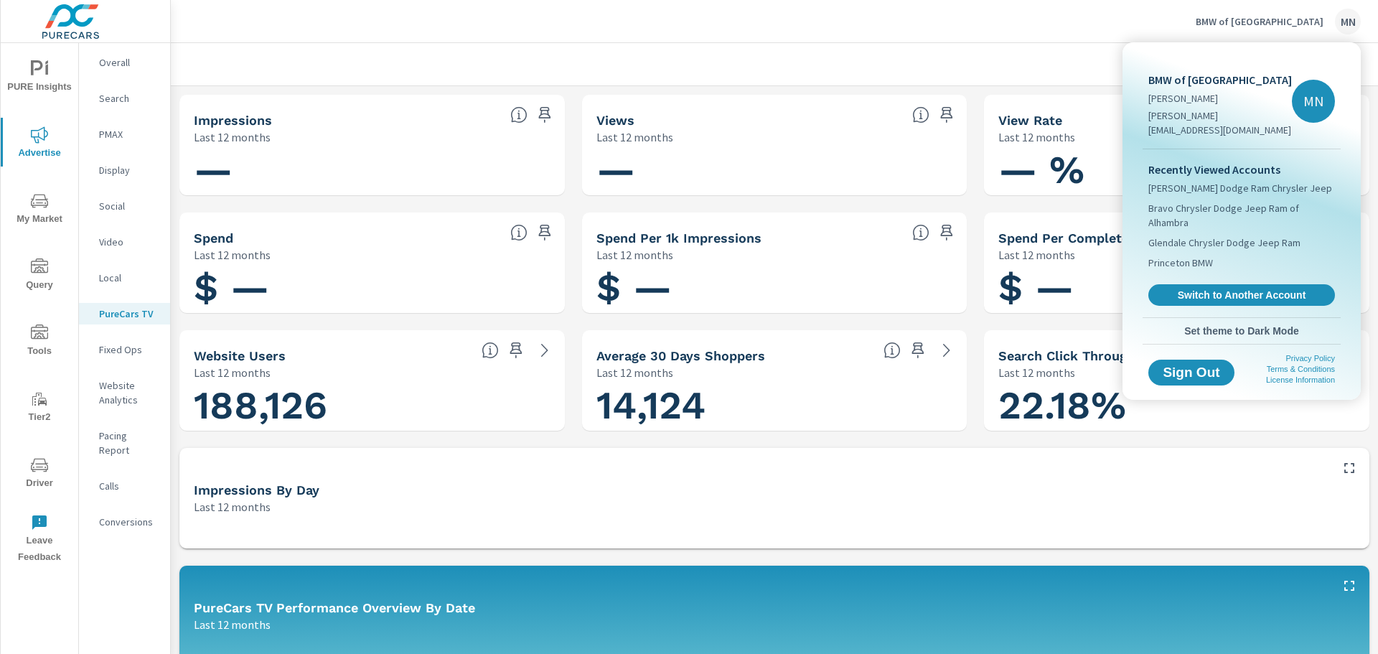
click at [1230, 267] on div "Recently Viewed Accounts McKinney Dodge Ram Chrysler Jeep Bravo Chrysler Dodge …" at bounding box center [1242, 233] width 198 height 168
click at [1228, 289] on span "Switch to Another Account" at bounding box center [1242, 296] width 176 height 14
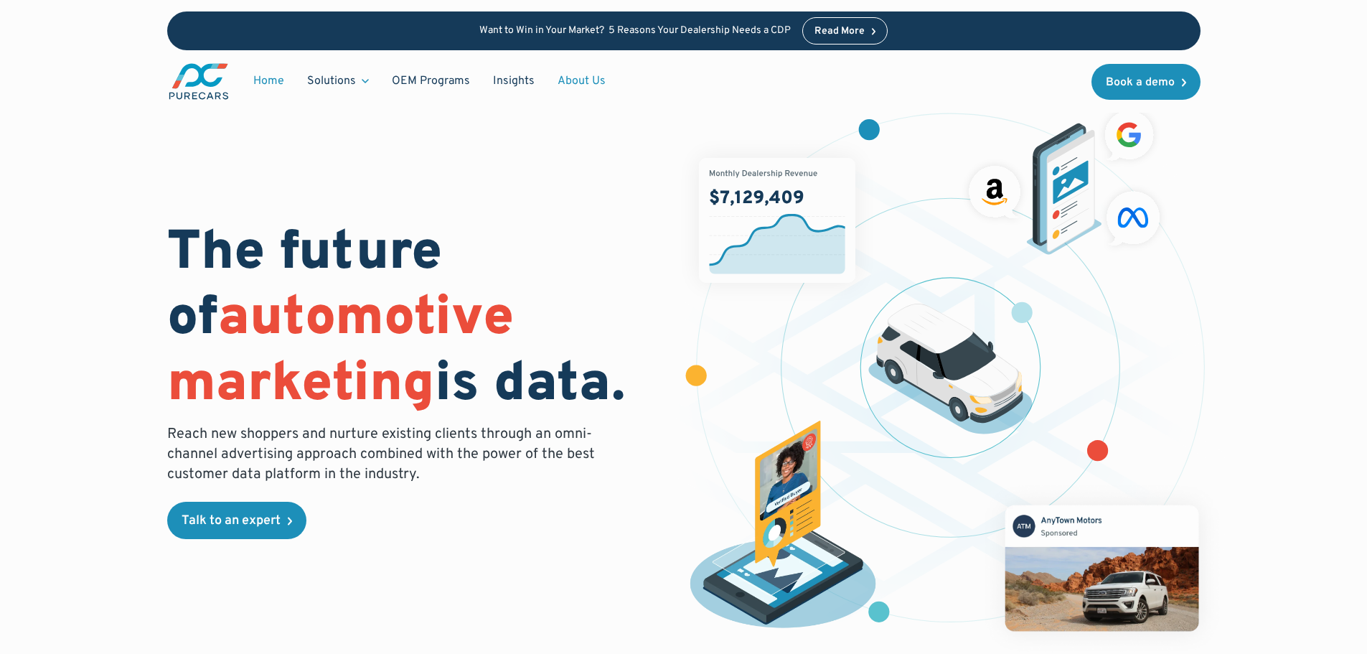
click at [589, 82] on link "About Us" at bounding box center [581, 80] width 71 height 27
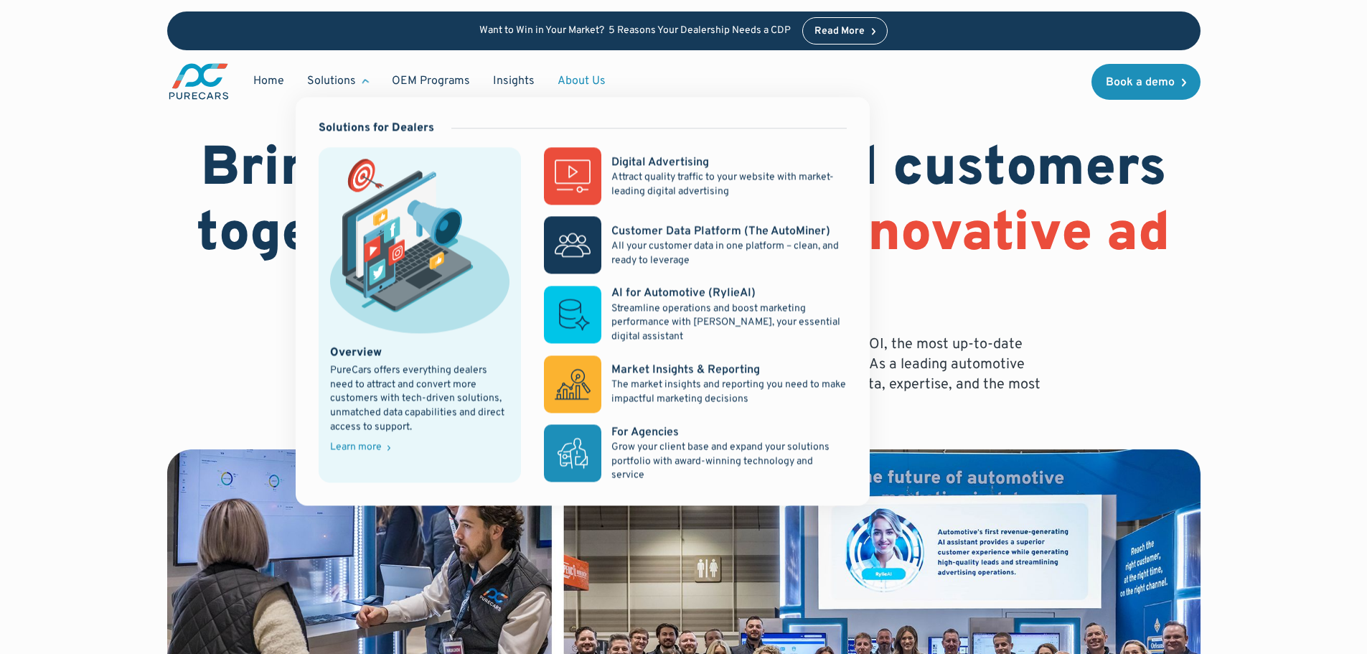
click at [342, 79] on div "Solutions" at bounding box center [331, 81] width 49 height 16
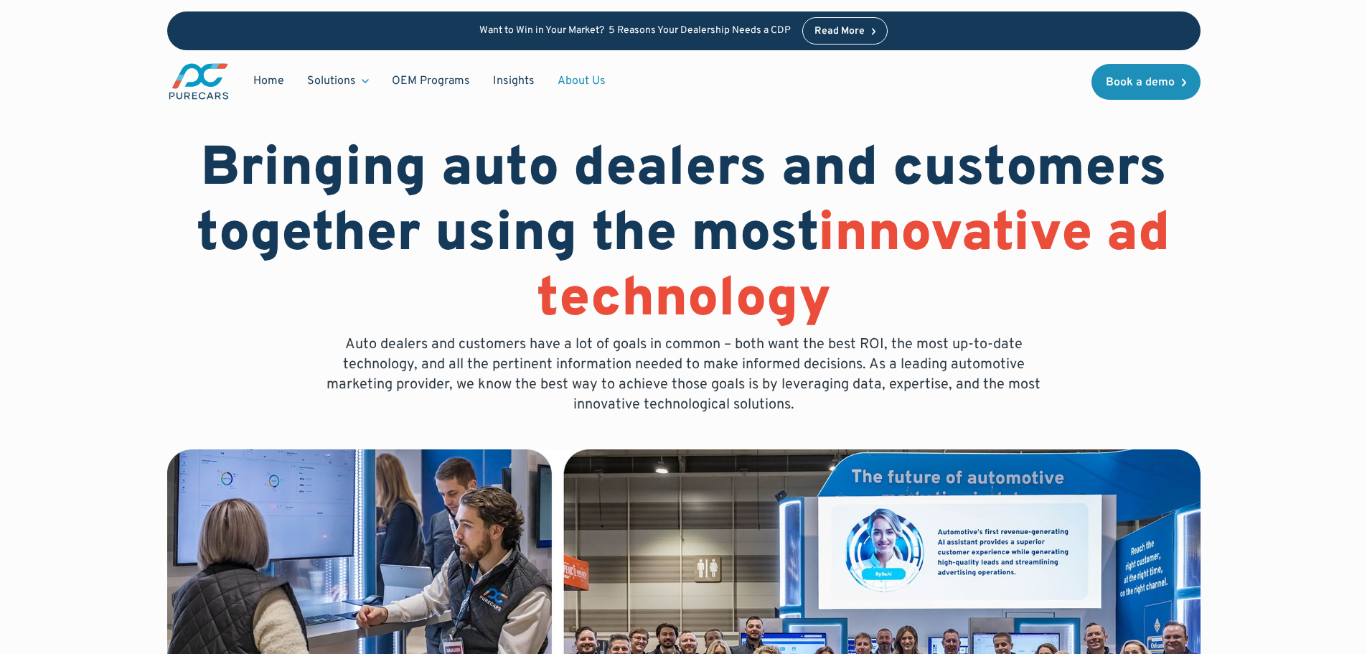
click at [362, 83] on icon at bounding box center [365, 81] width 7 height 4
click at [415, 80] on link "OEM Programs" at bounding box center [430, 80] width 101 height 27
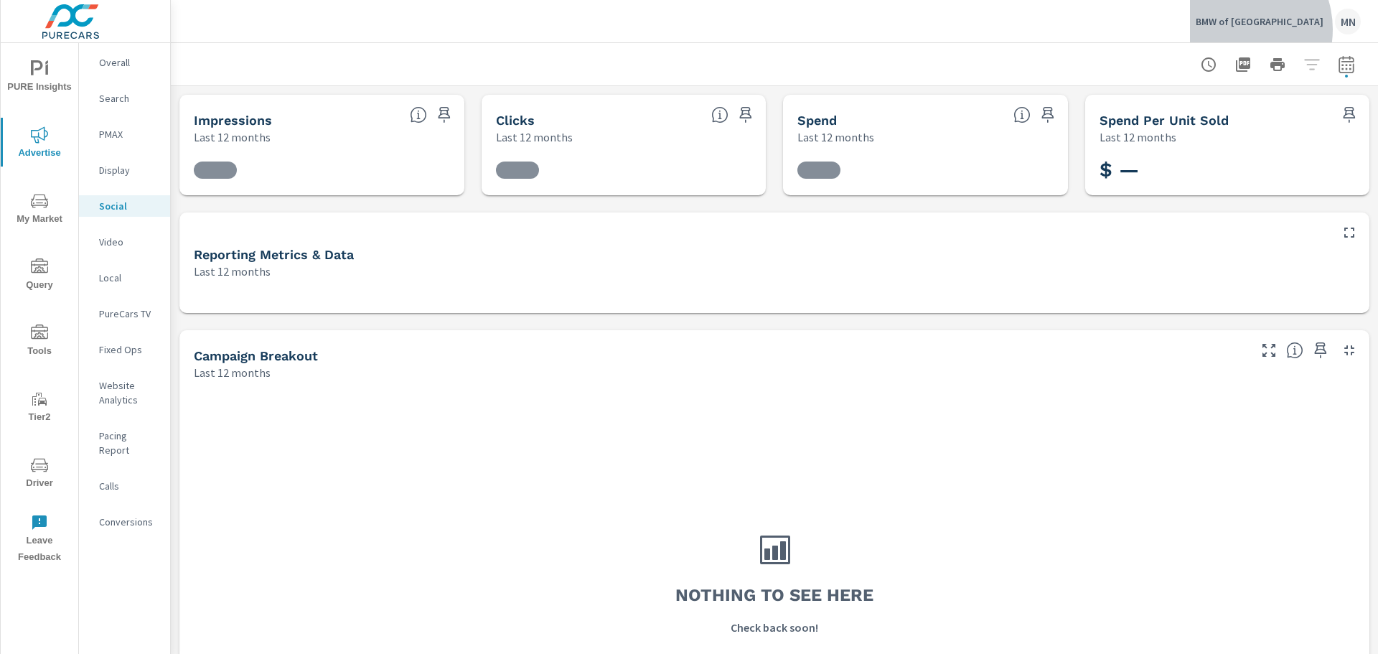
click at [1269, 29] on div "BMW of [GEOGRAPHIC_DATA]" at bounding box center [1278, 22] width 165 height 26
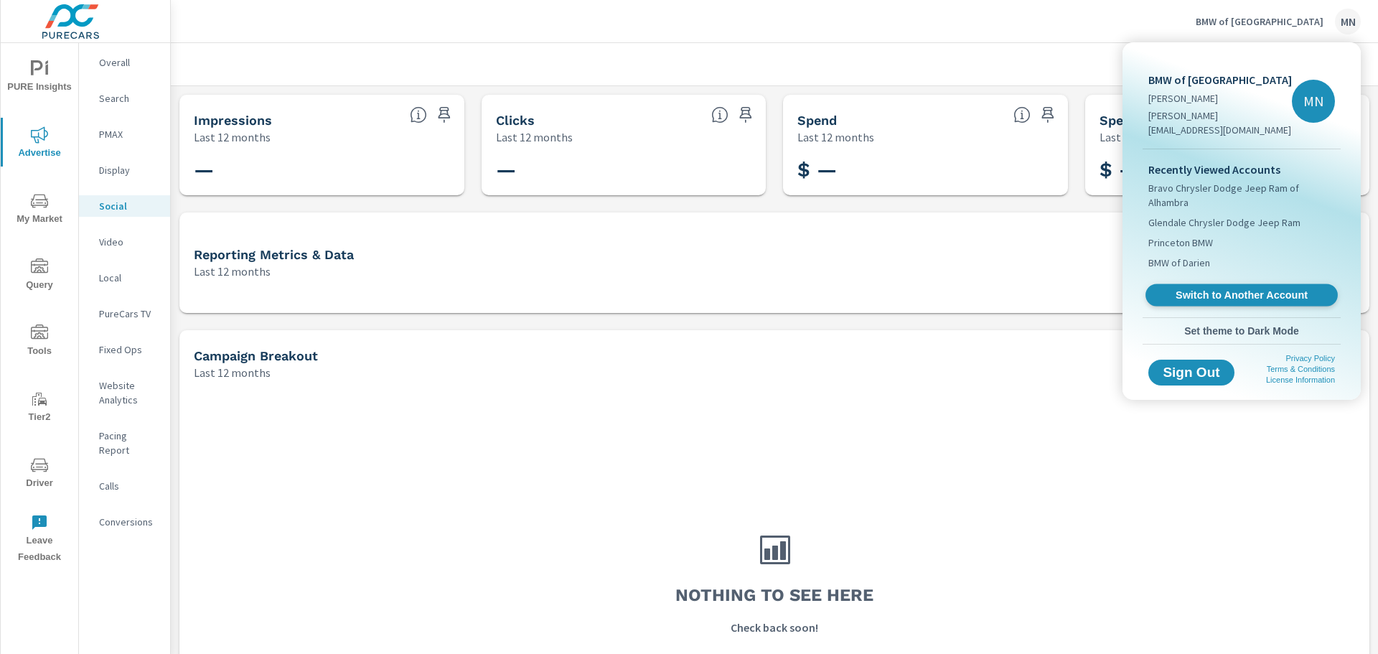
click at [1196, 284] on link "Switch to Another Account" at bounding box center [1242, 295] width 192 height 22
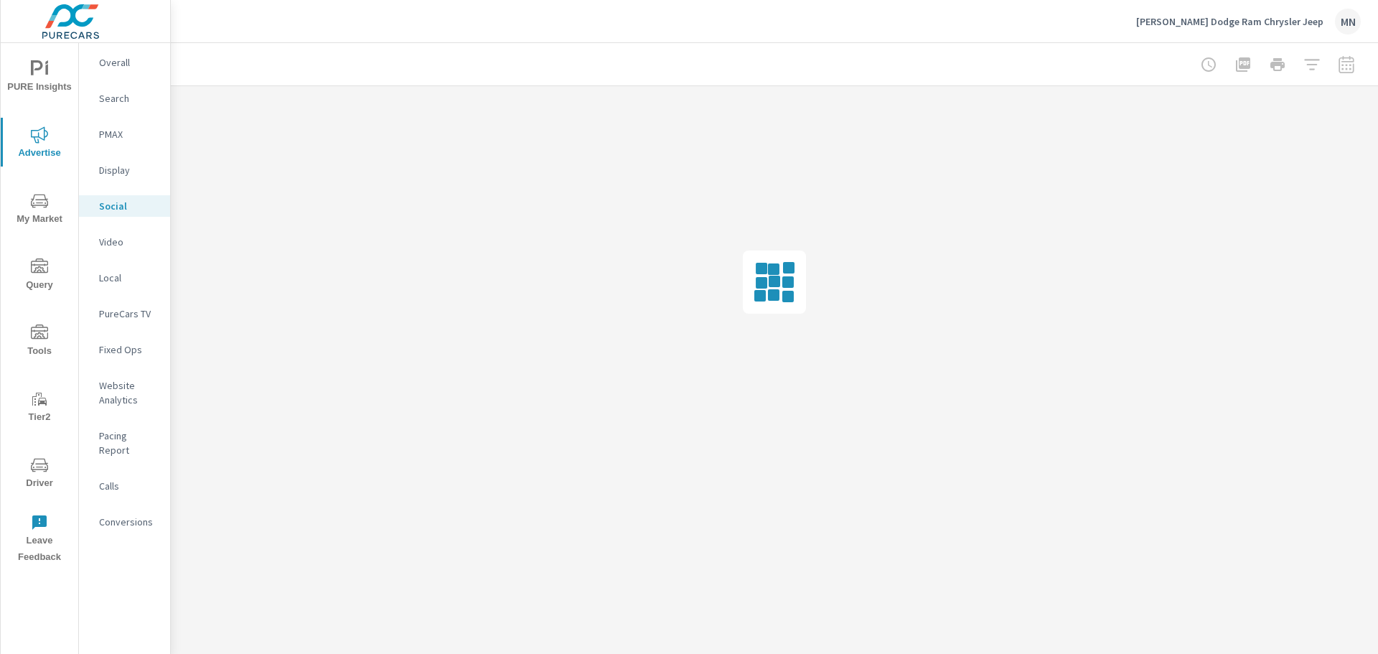
click at [121, 206] on p "Social" at bounding box center [129, 206] width 60 height 14
click at [1345, 65] on div at bounding box center [1277, 64] width 167 height 29
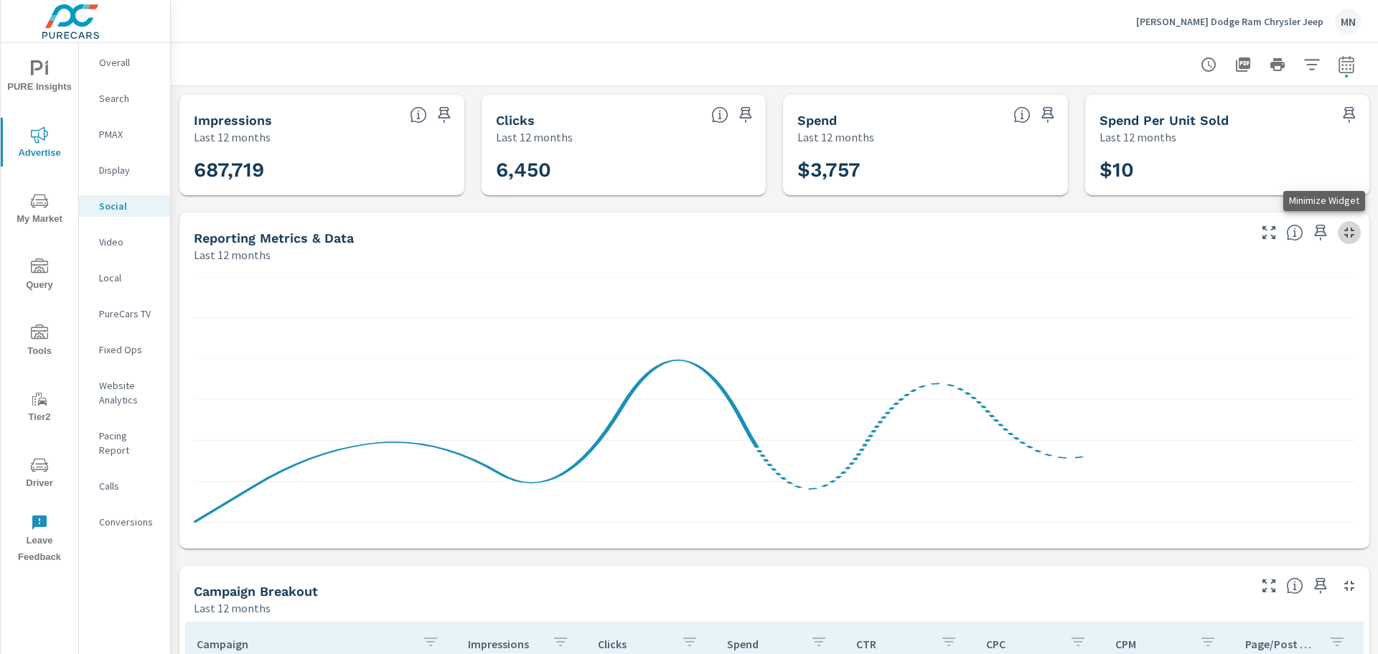
click at [1341, 229] on icon "button" at bounding box center [1349, 232] width 17 height 17
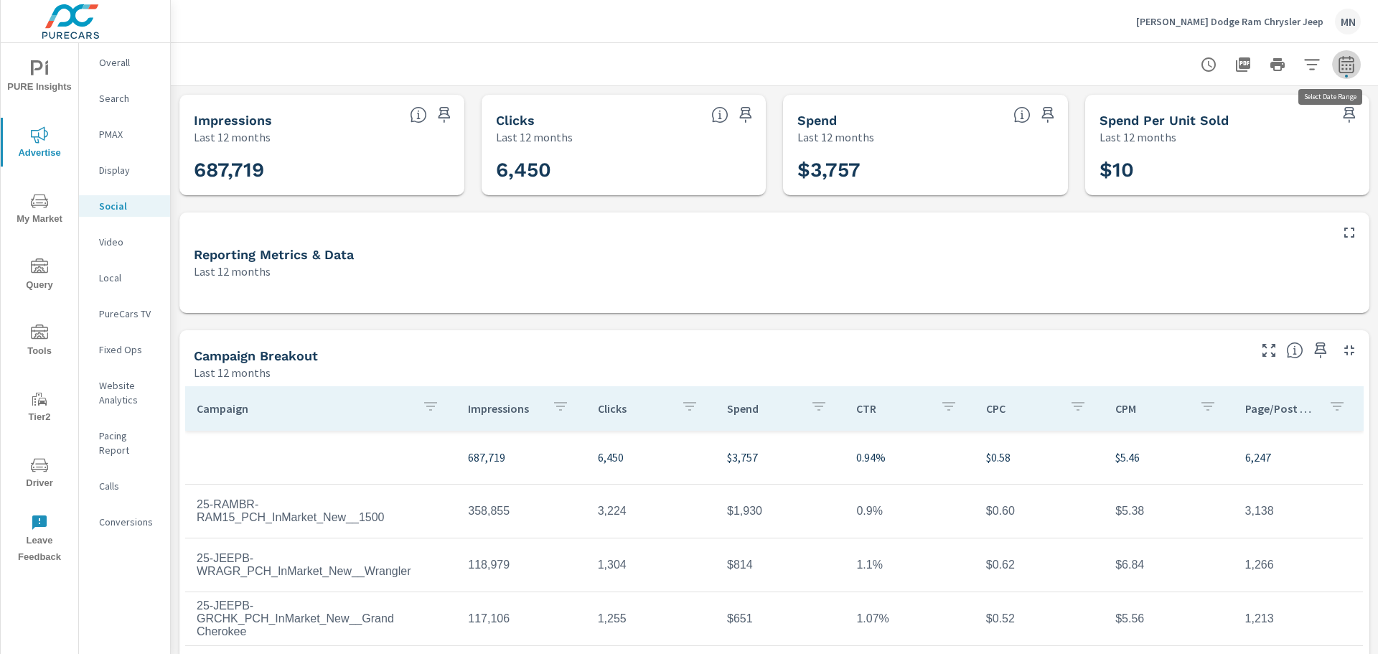
click at [1339, 59] on icon "button" at bounding box center [1346, 63] width 15 height 17
select select "Last 12 months"
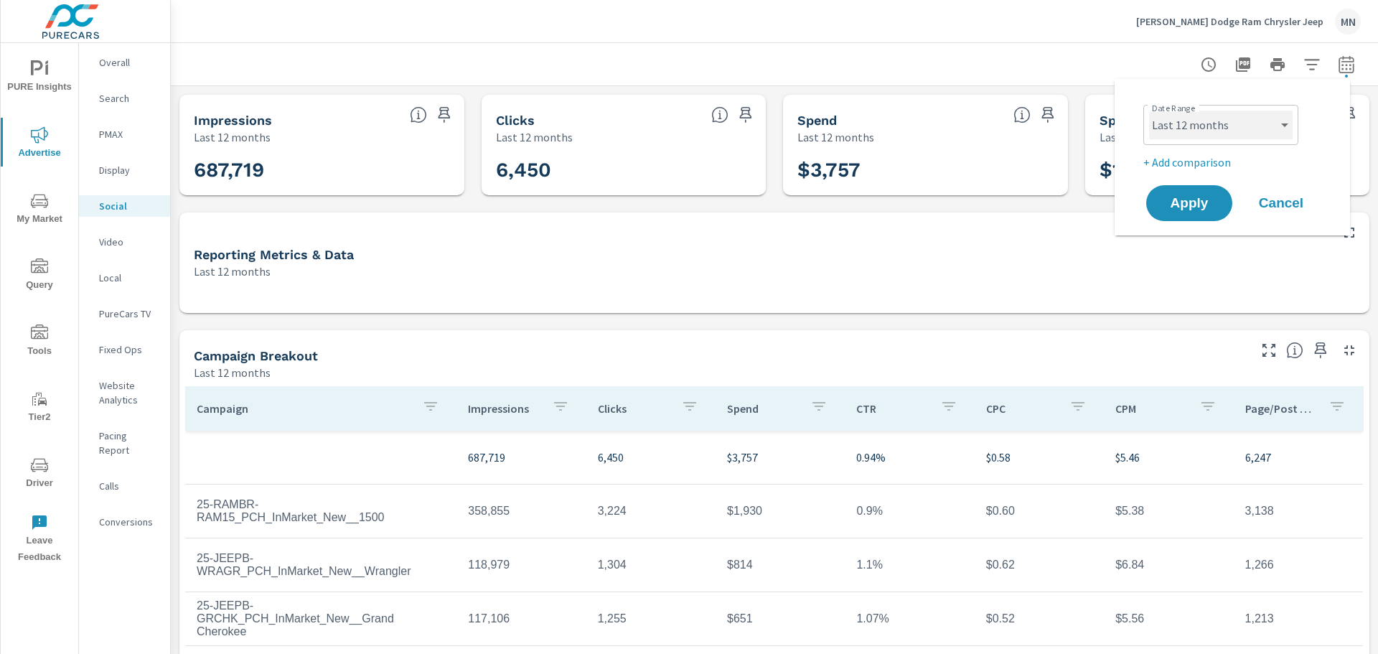
click at [1240, 122] on select "Custom Yesterday Last week Last 7 days Last 14 days Last 30 days Last 45 days L…" at bounding box center [1221, 125] width 144 height 29
click at [763, 329] on div "Impressions Last 12 months 687,719 Clicks Last 12 months 6,450 Spend Last 12 mo…" at bounding box center [774, 439] width 1207 height 706
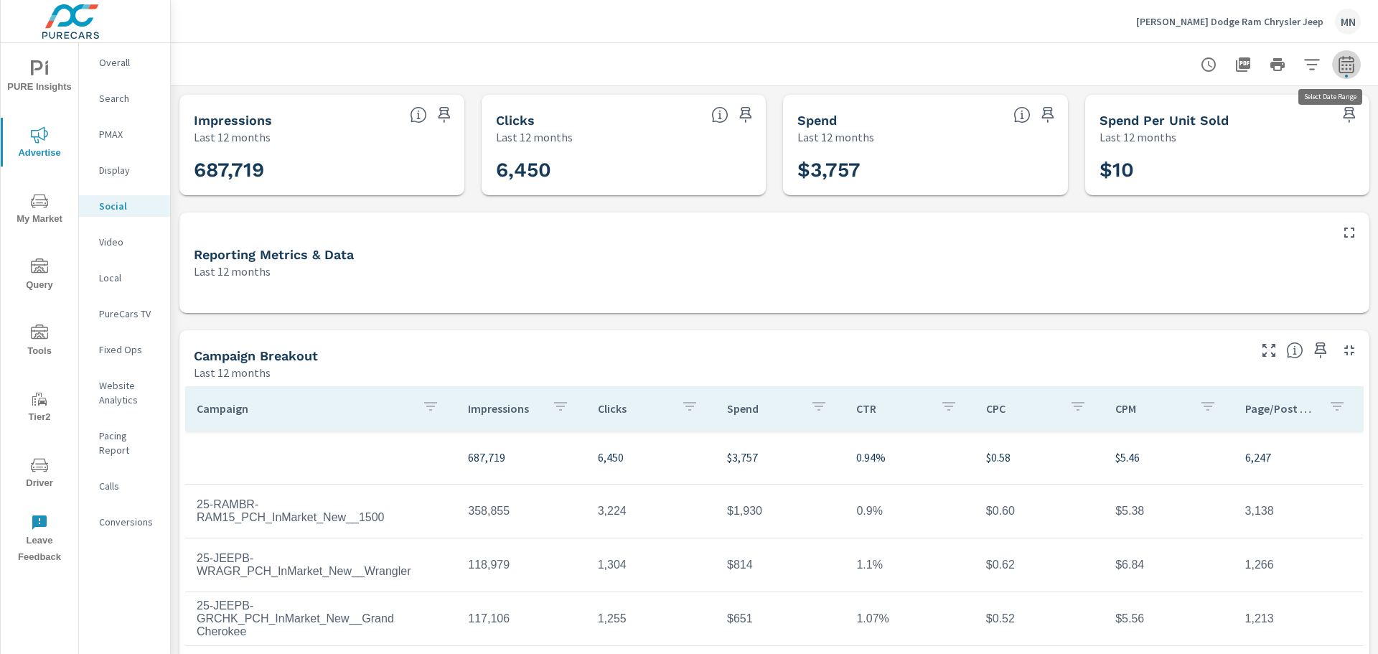
click at [1339, 61] on icon "button" at bounding box center [1346, 63] width 15 height 17
select select "Last 12 months"
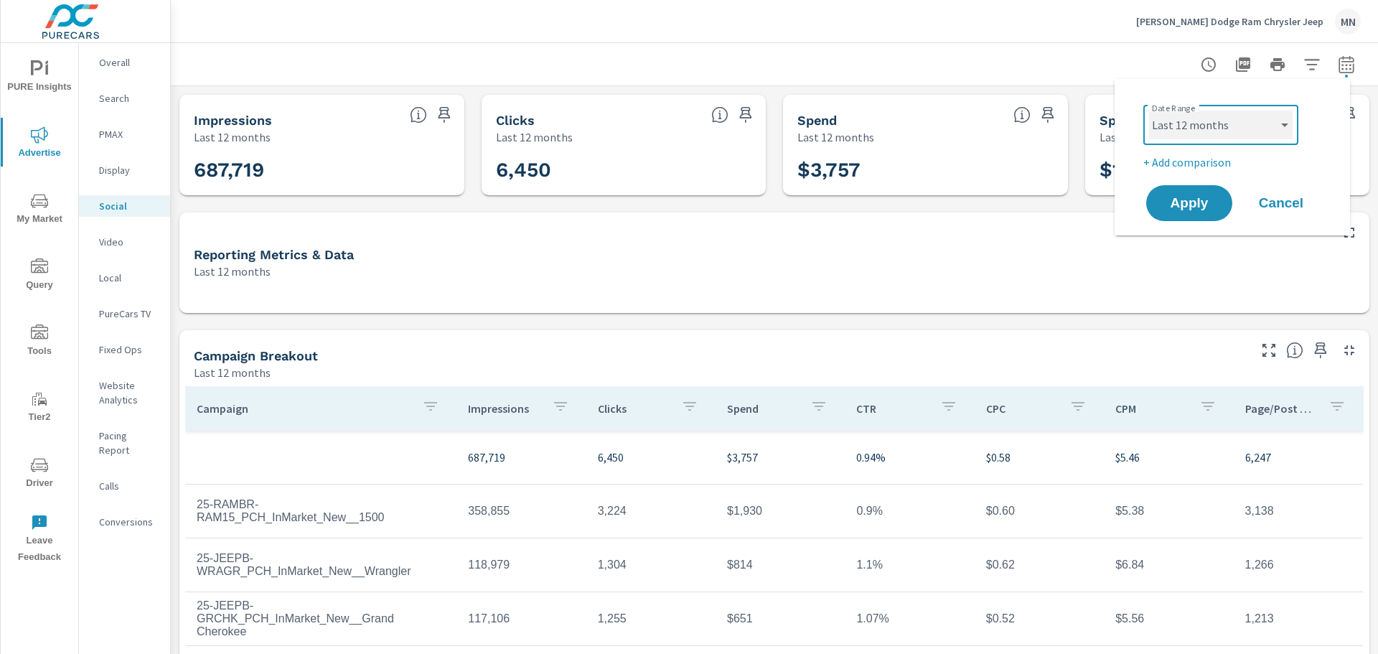
click at [1248, 128] on select "Custom Yesterday Last week Last 7 days Last 14 days Last 30 days Last 45 days L…" at bounding box center [1221, 125] width 144 height 29
click at [1002, 282] on div at bounding box center [774, 288] width 1190 height 50
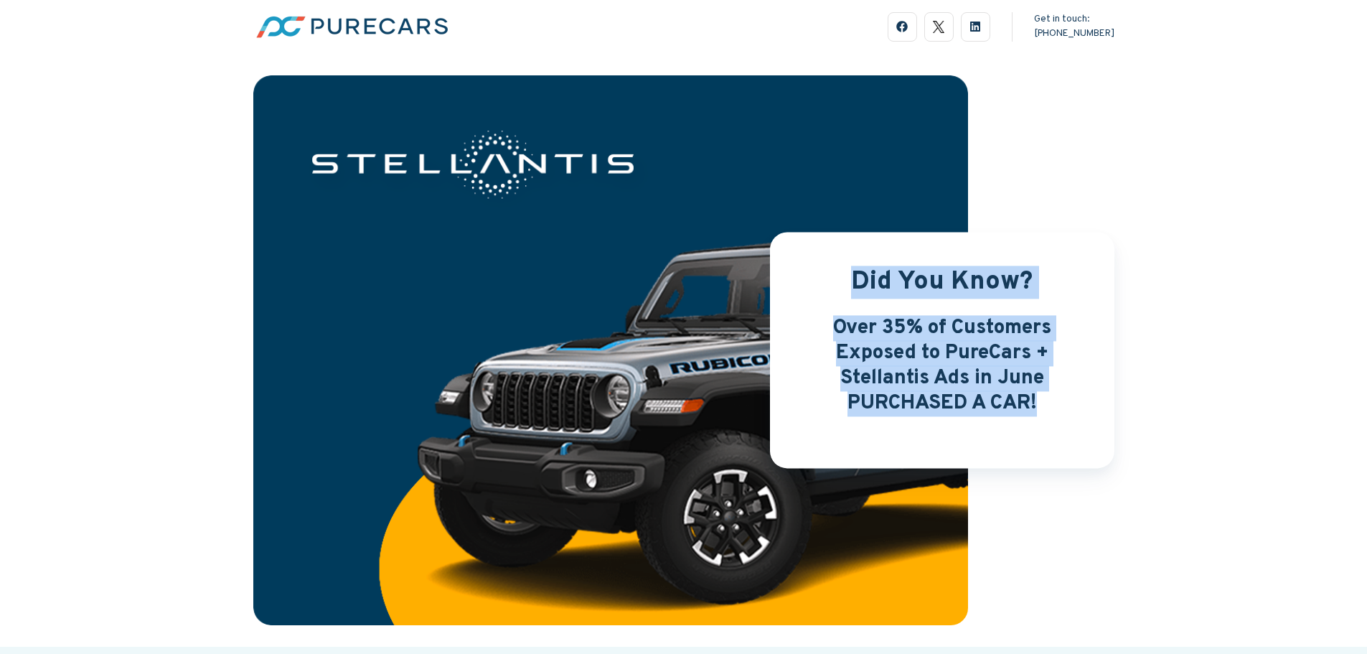
drag, startPoint x: 850, startPoint y: 277, endPoint x: 1044, endPoint y: 404, distance: 232.4
click at [1044, 404] on div "Did You Know? Over 35% of Customers Exposed to PureCars + Stellantis Ads in Jun…" at bounding box center [942, 350] width 345 height 236
copy div "Did You Know? Over 35% of Customers Exposed to PureCars + Stellantis Ads in Jun…"
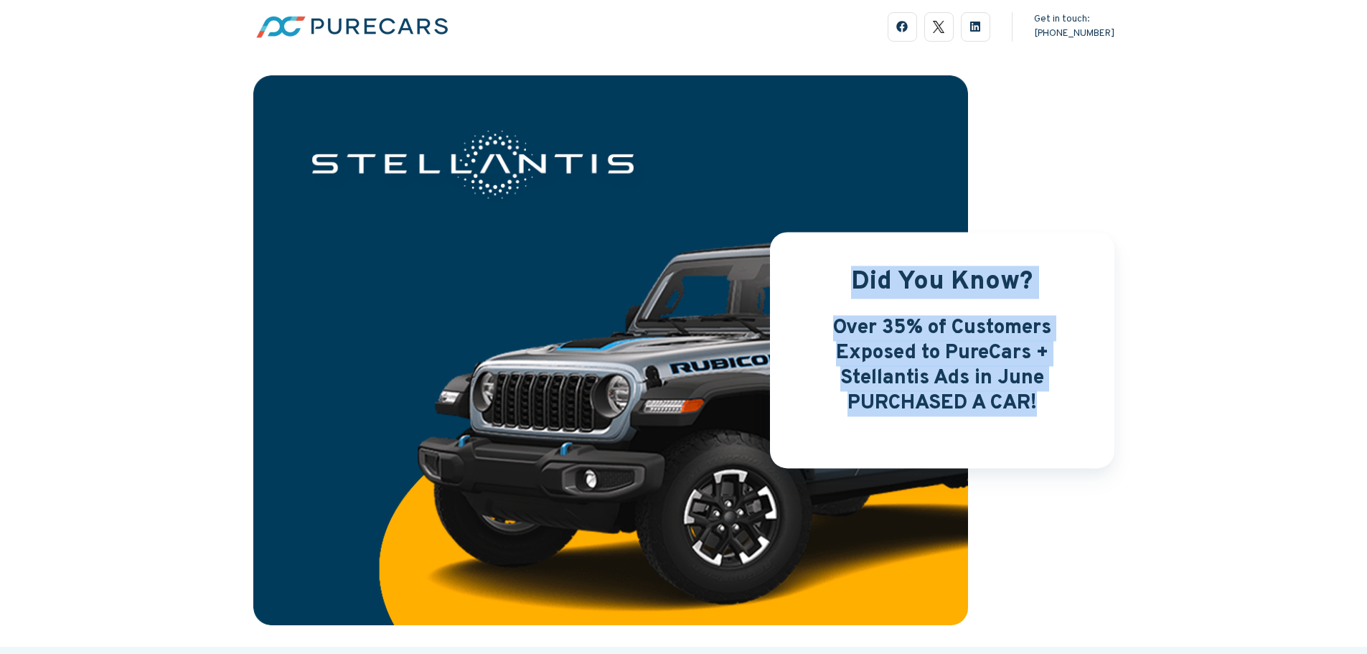
copy div "Did You Know? Over 35% of Customers Exposed to PureCars + Stellantis Ads in Jun…"
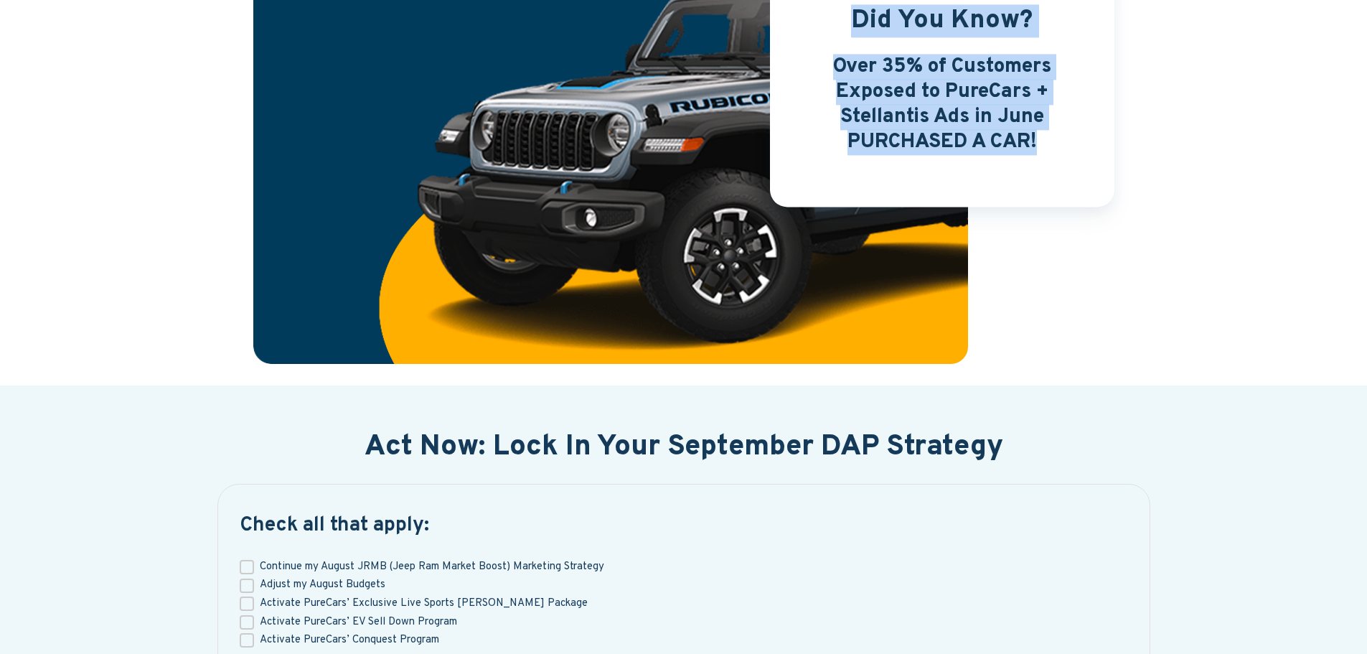
scroll to position [72, 0]
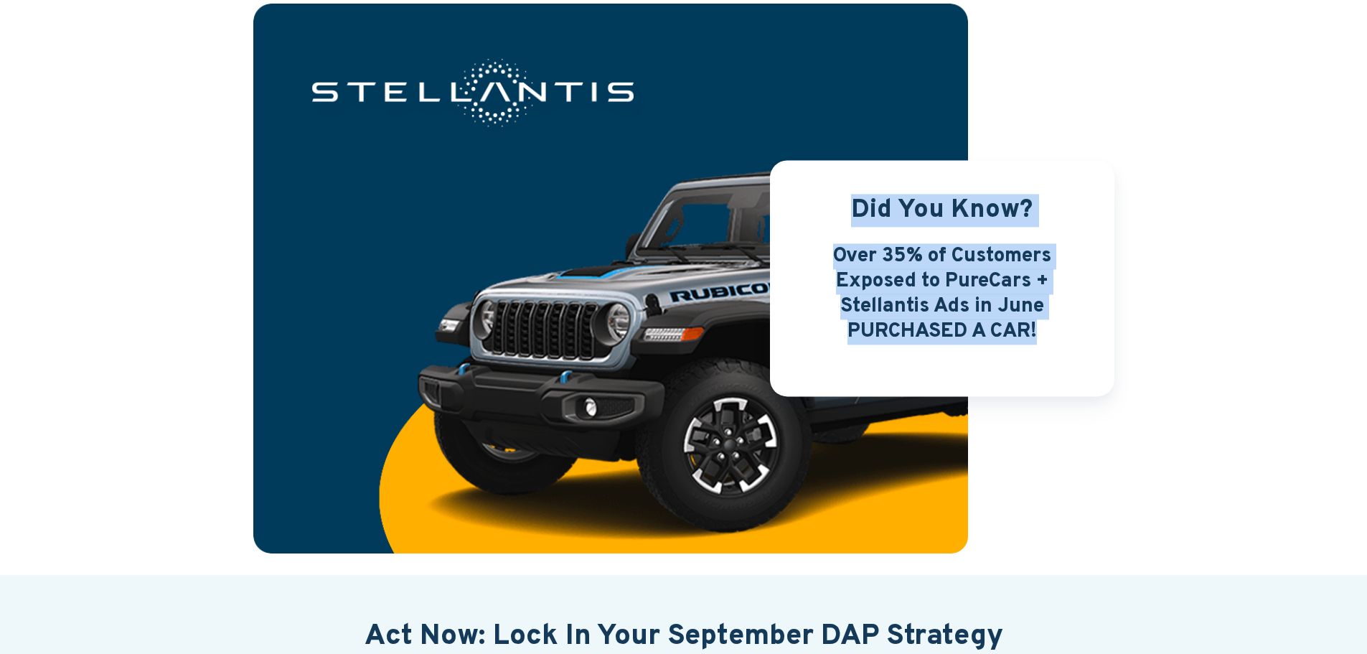
copy div "Did You Know? Over 35% of Customers Exposed to PureCars + Stellantis Ads in Jun…"
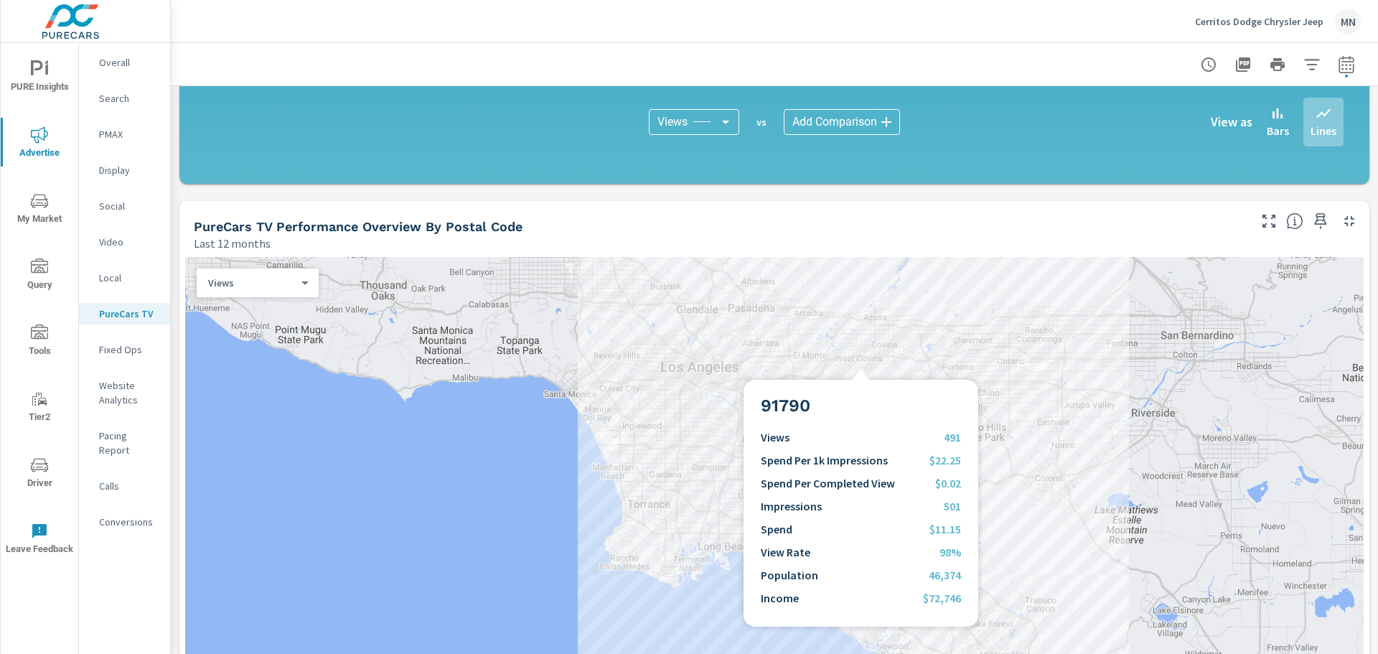
scroll to position [1077, 0]
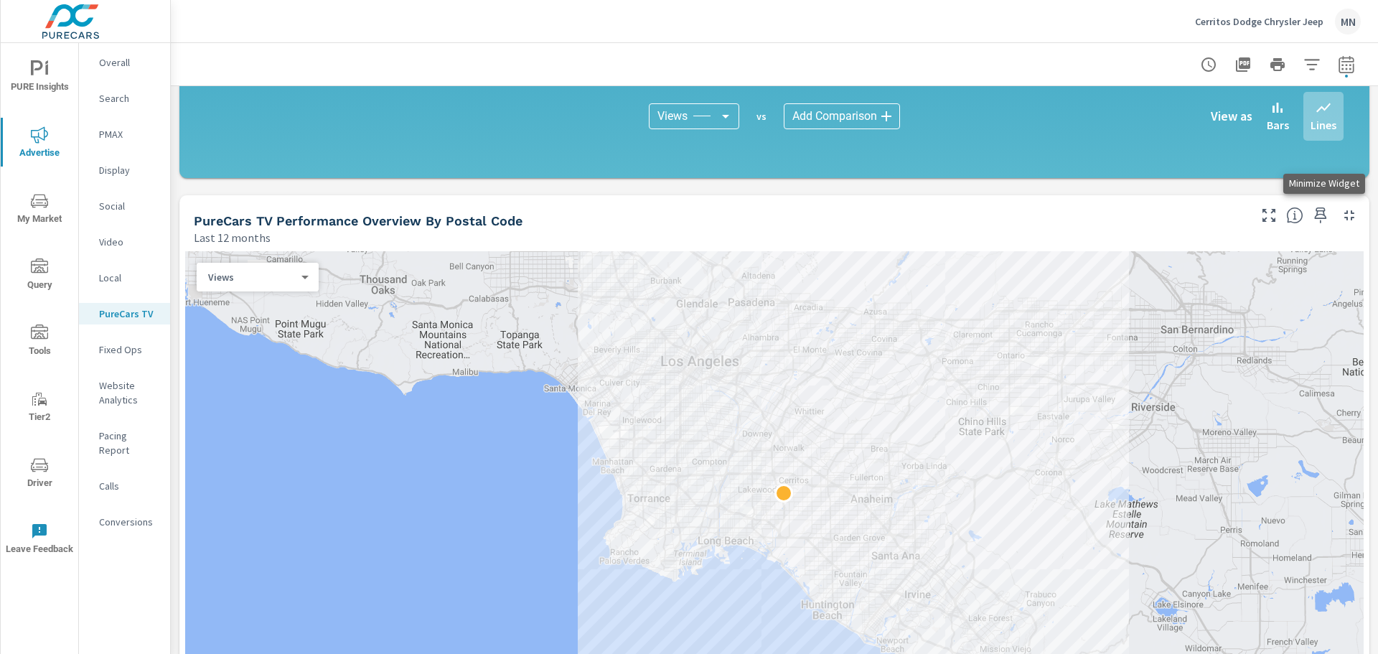
click at [1345, 216] on icon "button" at bounding box center [1349, 215] width 17 height 17
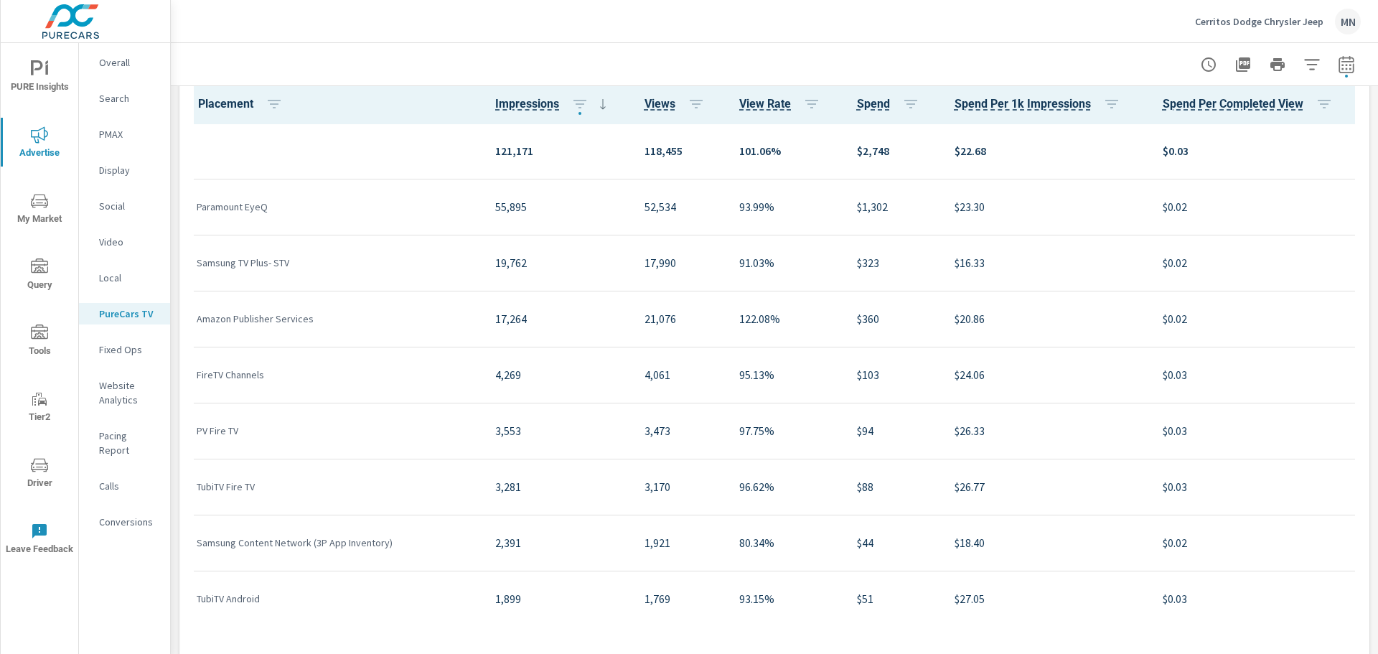
scroll to position [1364, 0]
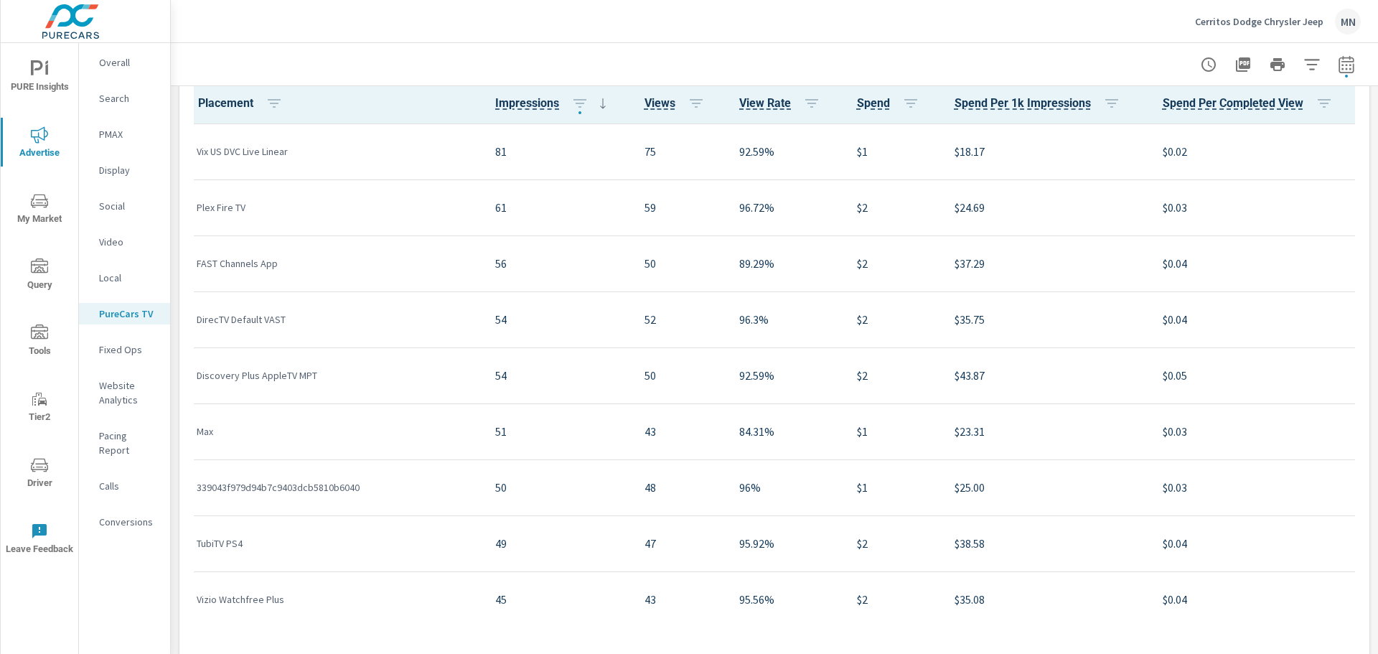
scroll to position [2585, 0]
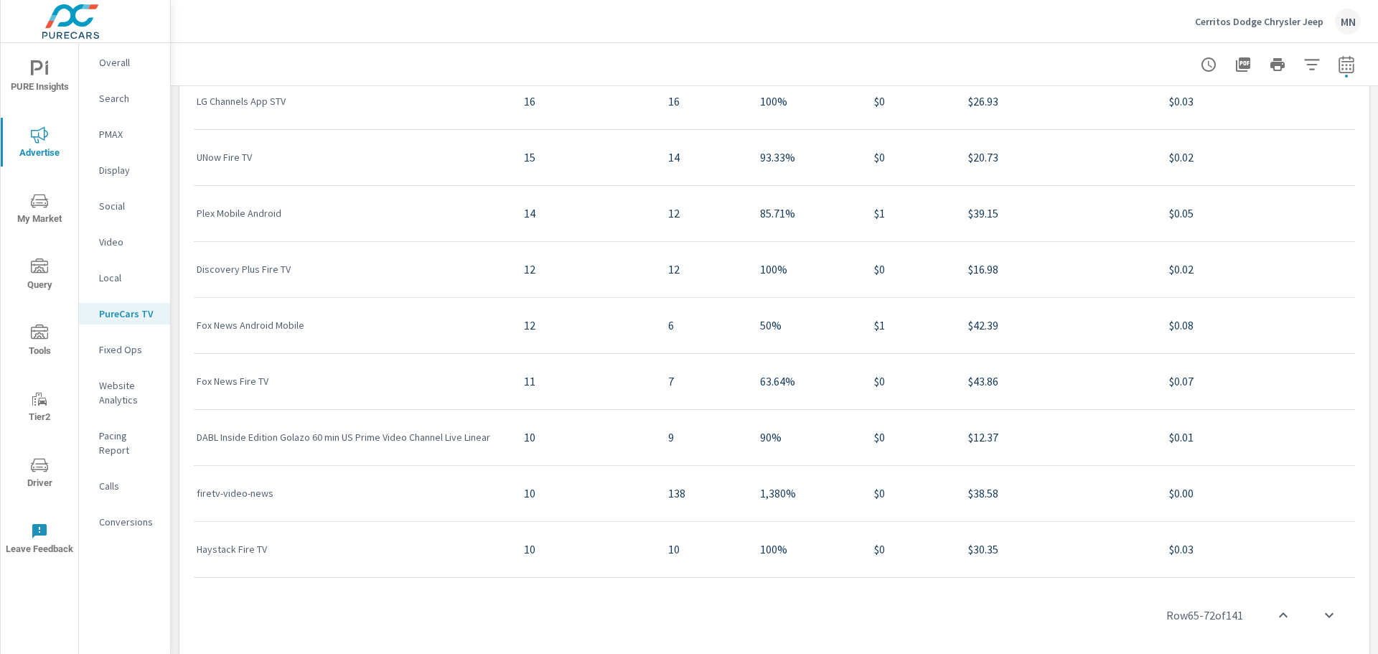
scroll to position [1434, 0]
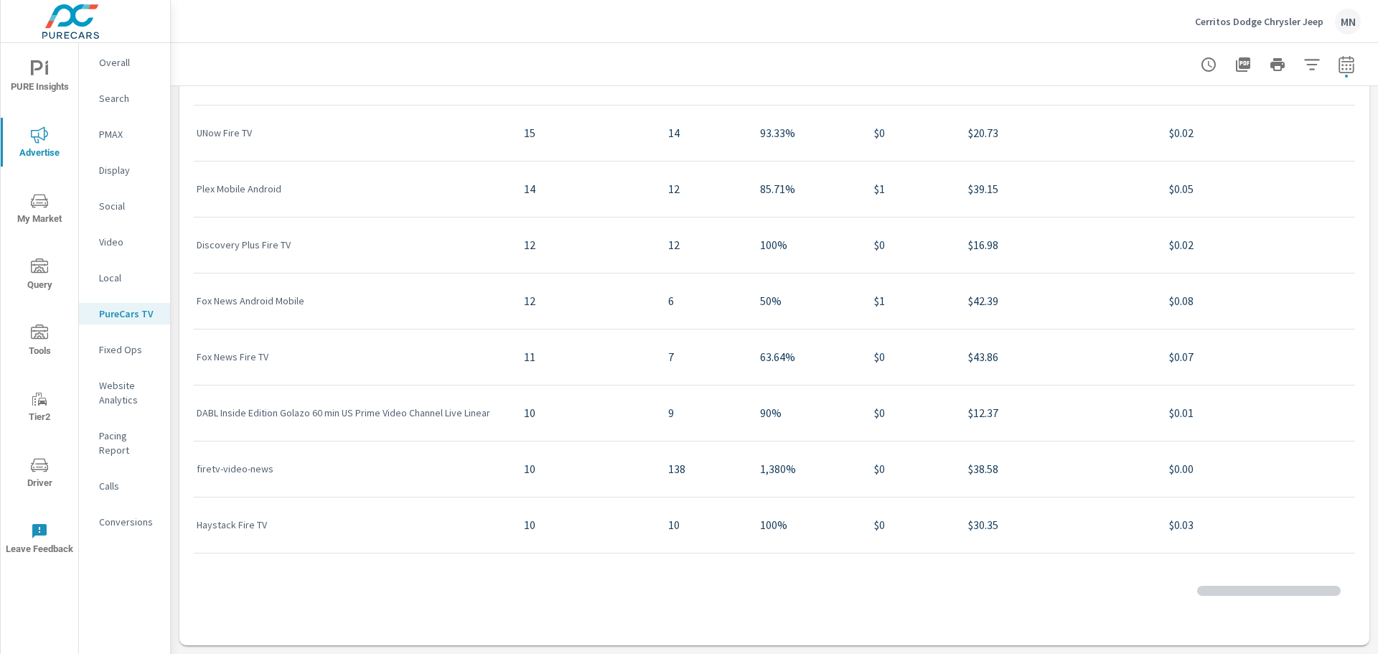
scroll to position [1184, 0]
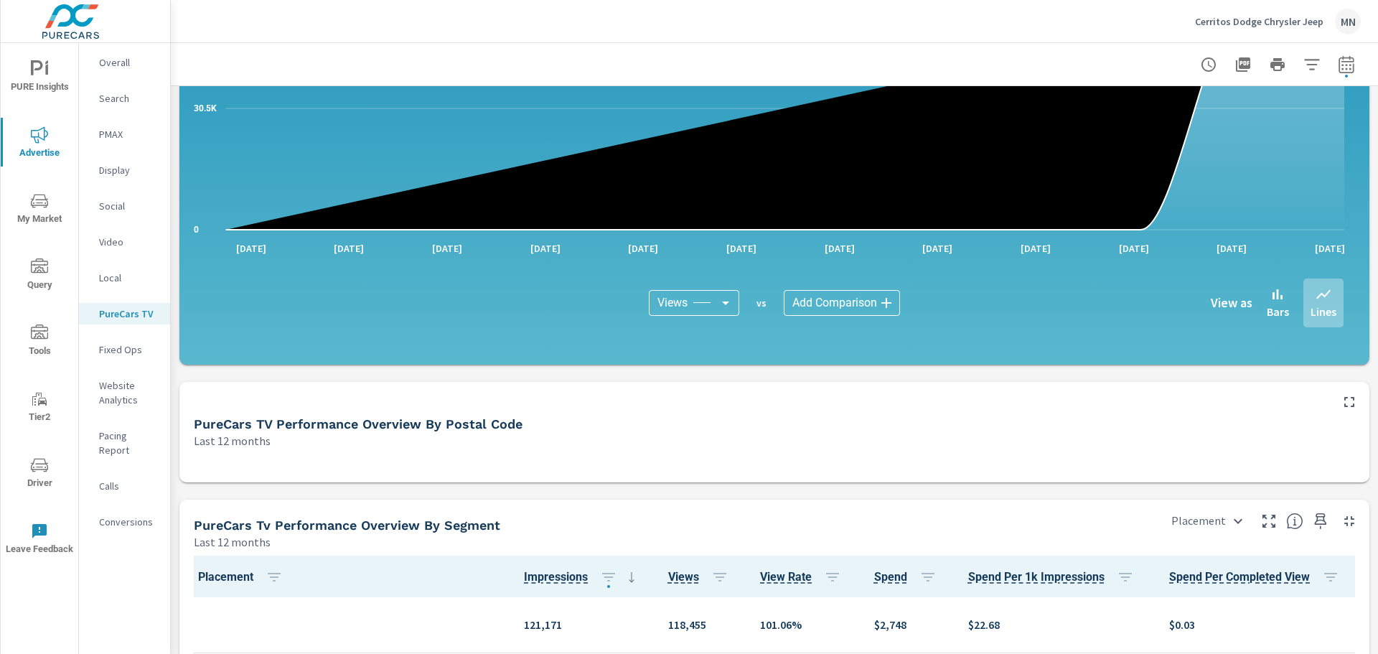
scroll to position [644, 0]
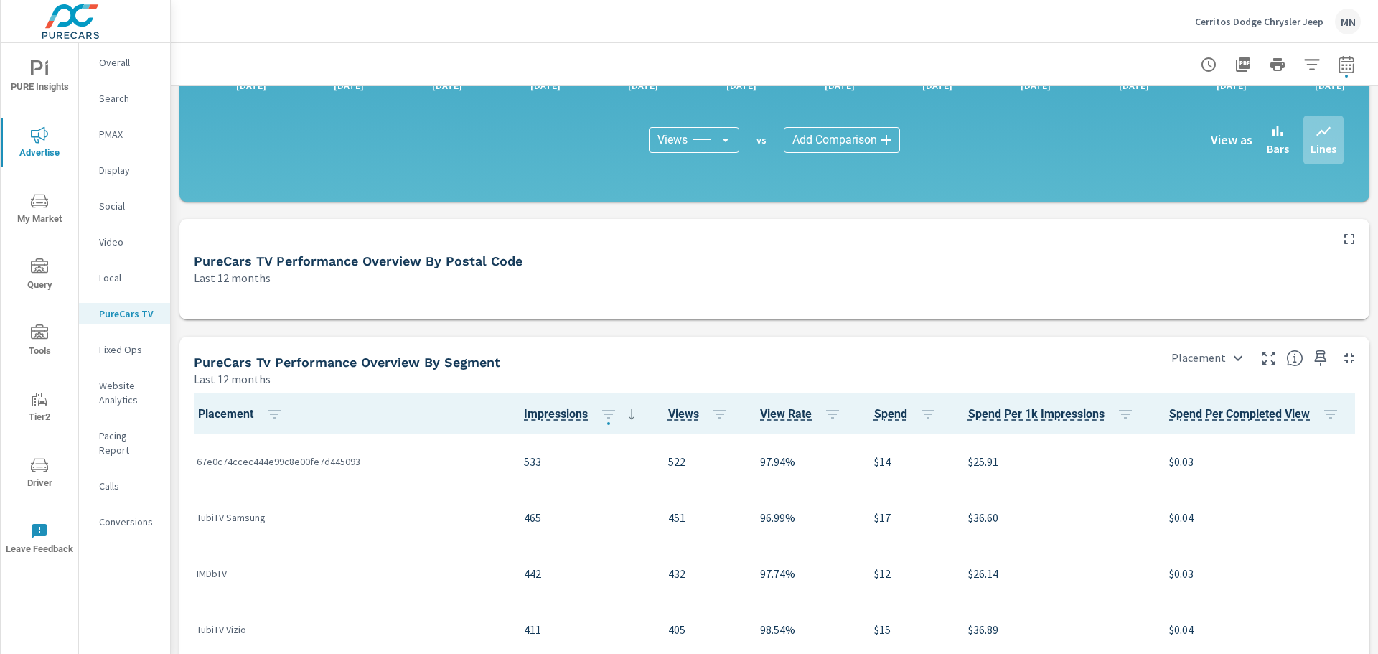
scroll to position [1075, 0]
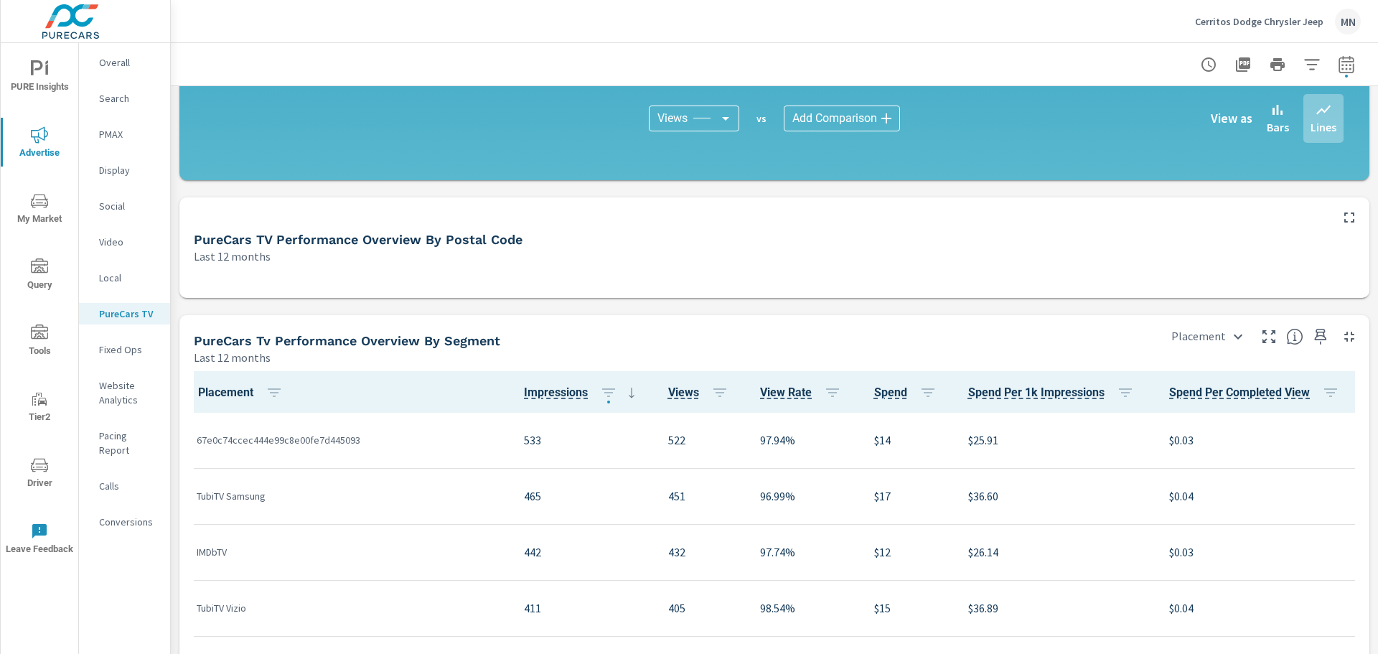
drag, startPoint x: 520, startPoint y: 239, endPoint x: 194, endPoint y: 238, distance: 326.6
click at [193, 238] on div "PureCars TV Performance Overview By Postal Code Last 12 months" at bounding box center [755, 239] width 1153 height 51
drag, startPoint x: 202, startPoint y: 237, endPoint x: 474, endPoint y: 248, distance: 272.3
click at [470, 251] on div "PureCars TV Performance Overview By Postal Code Last 12 months" at bounding box center [755, 239] width 1153 height 51
click at [115, 282] on p "Local" at bounding box center [129, 278] width 60 height 14
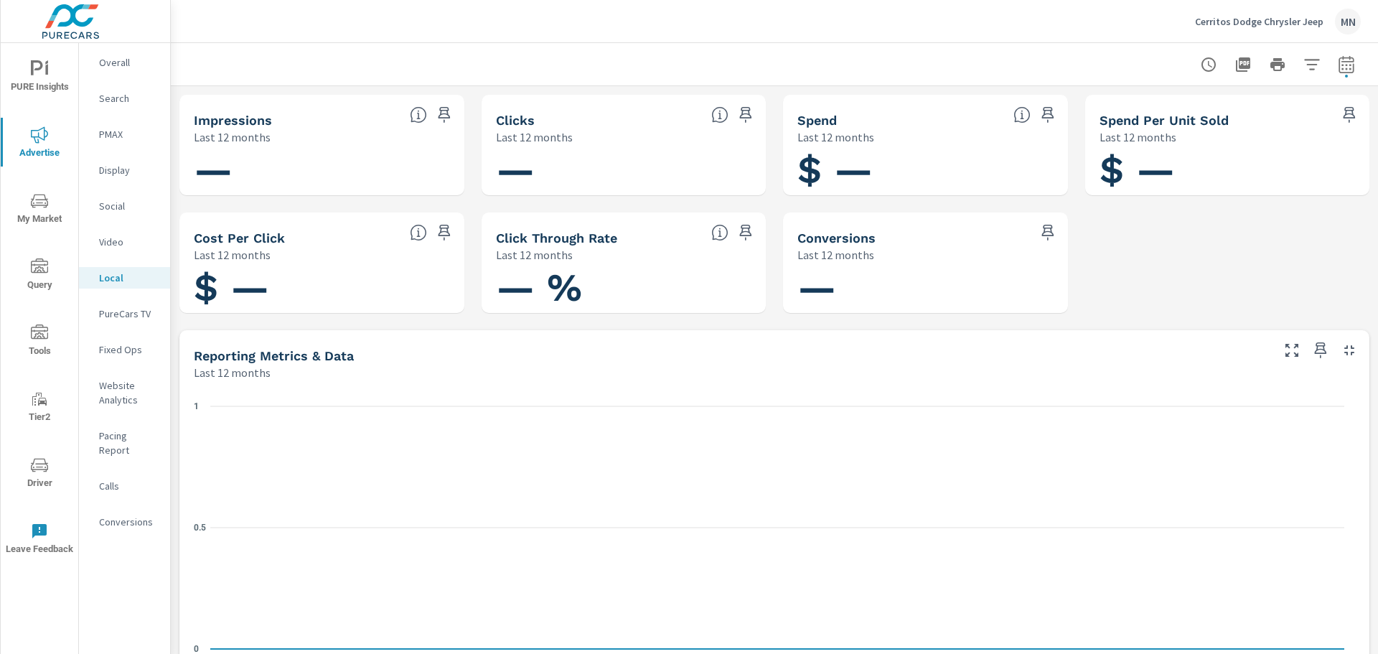
click at [1345, 348] on icon "button" at bounding box center [1350, 350] width 10 height 10
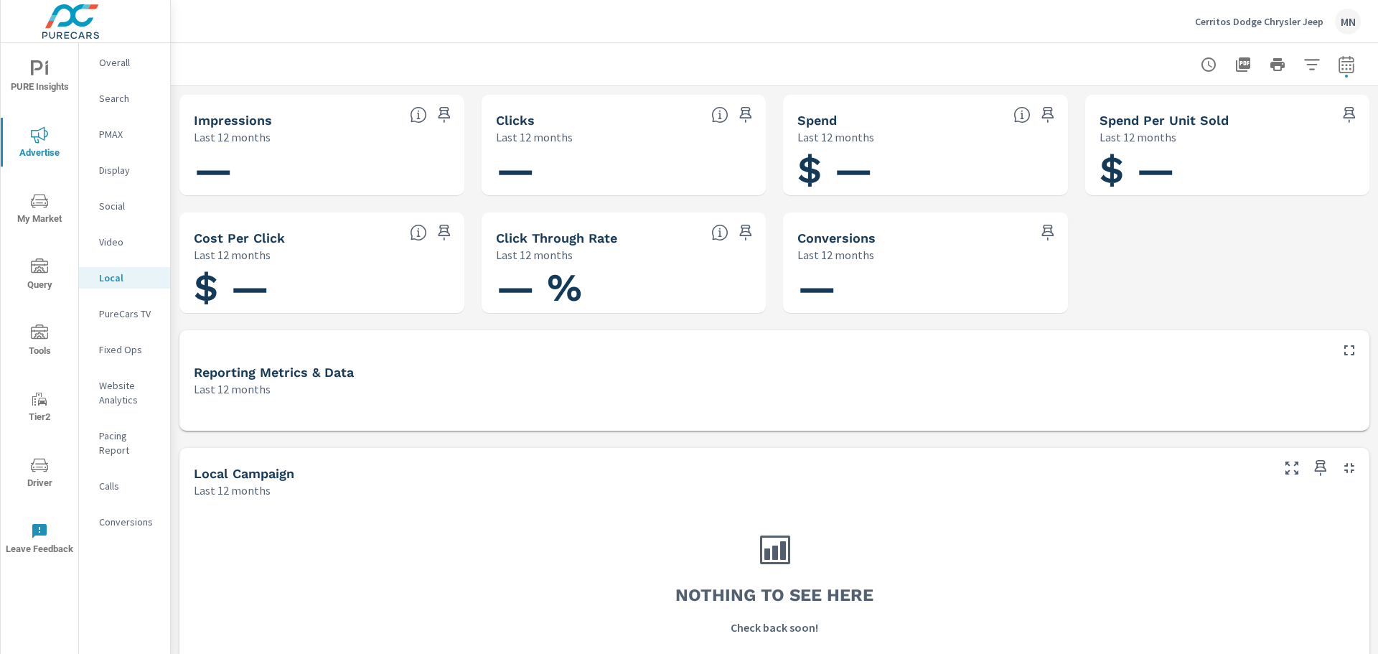
click at [119, 100] on p "Search" at bounding box center [129, 98] width 60 height 14
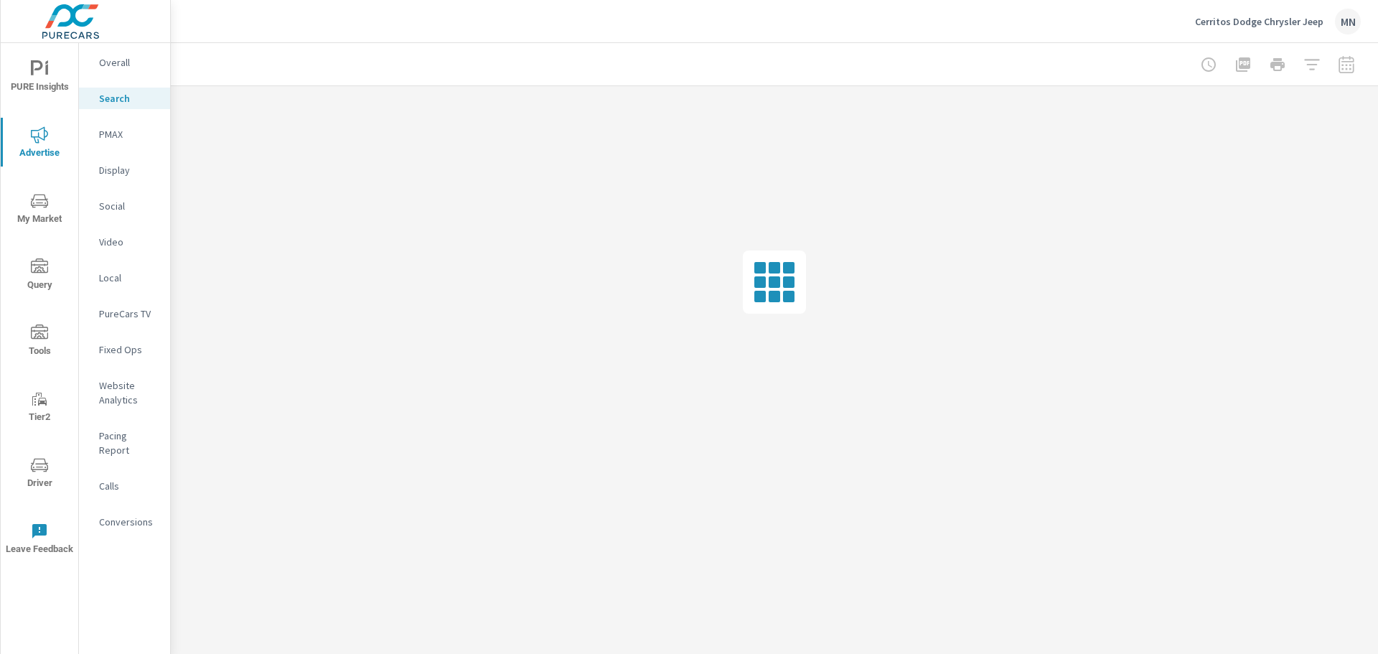
click at [1347, 58] on div at bounding box center [1277, 64] width 167 height 29
click at [115, 289] on nav "Overall Search PMAX Display Social Video Local PureCars TV Fixed Ops Website An…" at bounding box center [124, 298] width 91 height 510
click at [118, 279] on p "Local" at bounding box center [129, 278] width 60 height 14
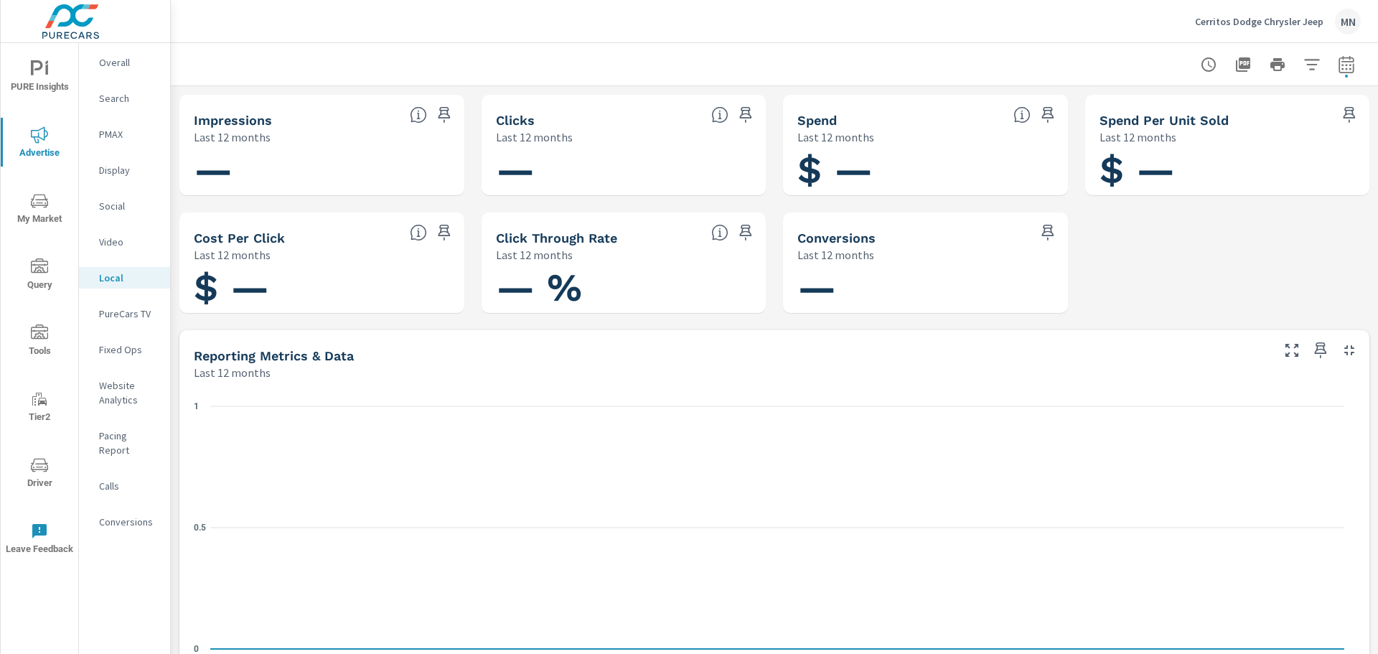
click at [1342, 66] on icon "button" at bounding box center [1346, 63] width 15 height 17
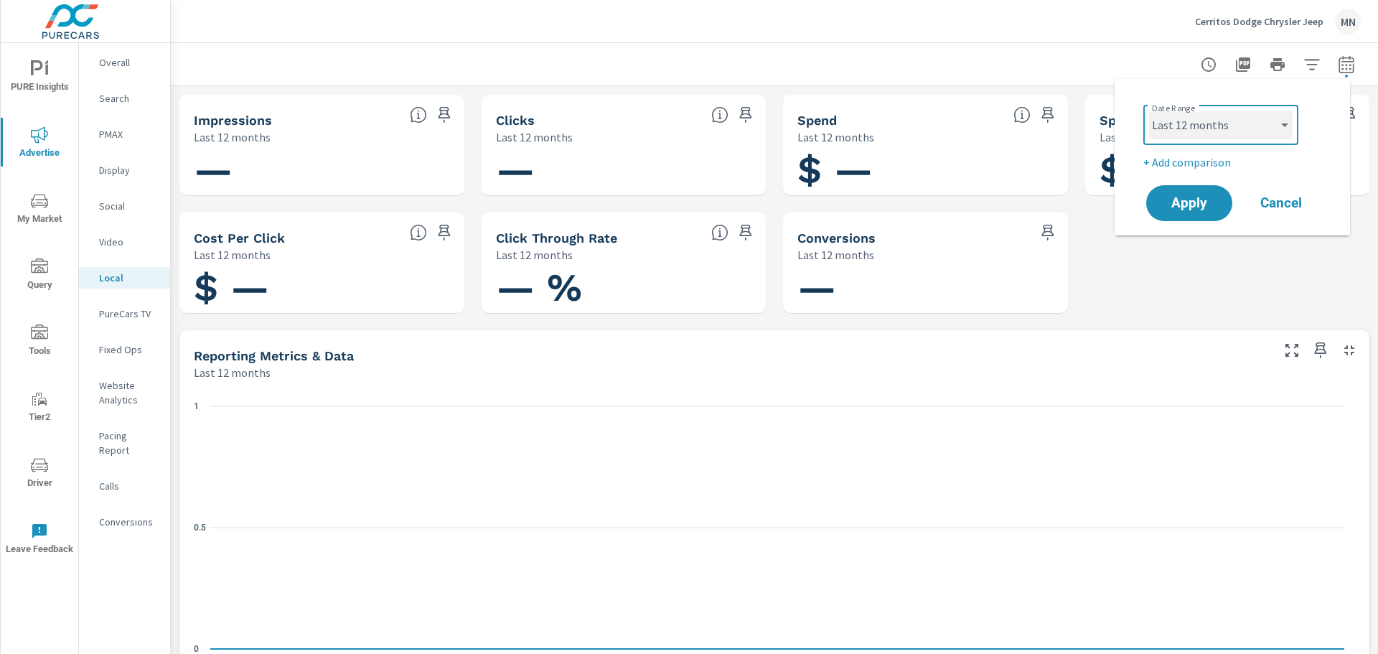
click at [1256, 128] on select "Custom [DATE] Last week Last 7 days Last 14 days Last 30 days Last 45 days Last…" at bounding box center [1221, 125] width 144 height 29
click at [1149, 111] on select "Custom [DATE] Last week Last 7 days Last 14 days Last 30 days Last 45 days Last…" at bounding box center [1221, 125] width 144 height 29
select select "Last 2 months"
click at [1200, 200] on span "Apply" at bounding box center [1189, 204] width 59 height 14
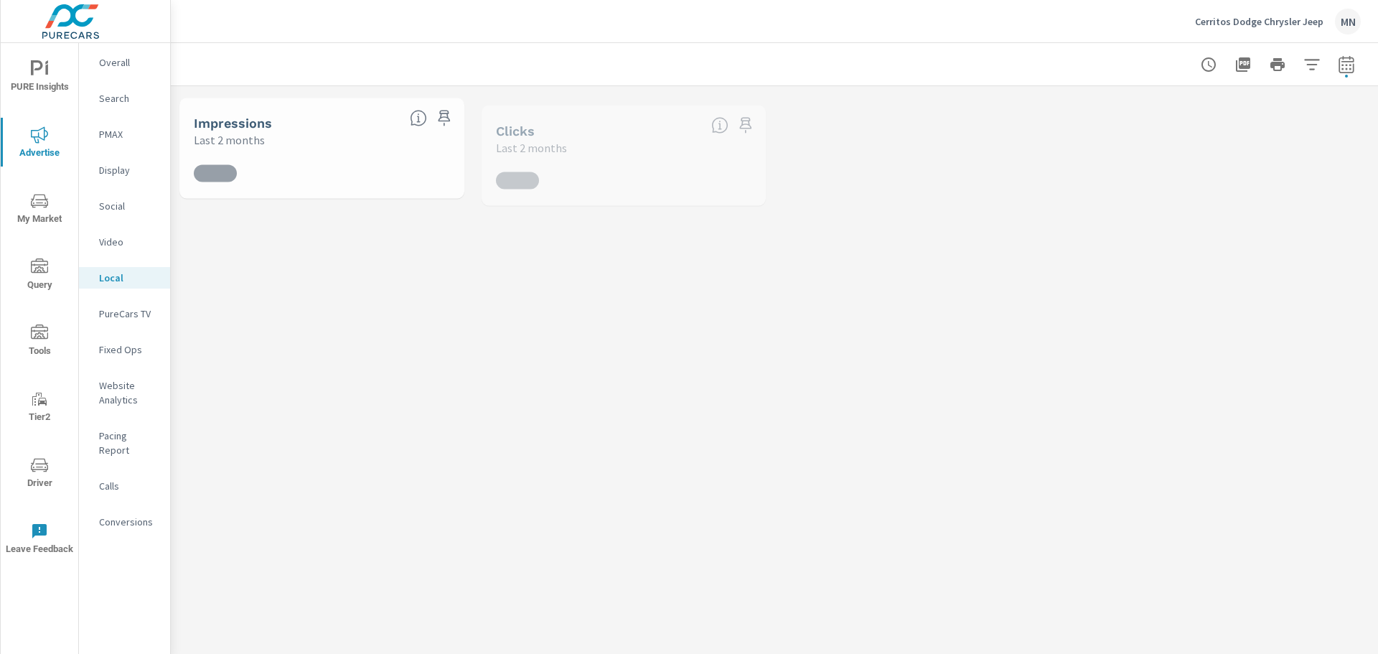
click at [126, 98] on p "Search" at bounding box center [129, 98] width 60 height 14
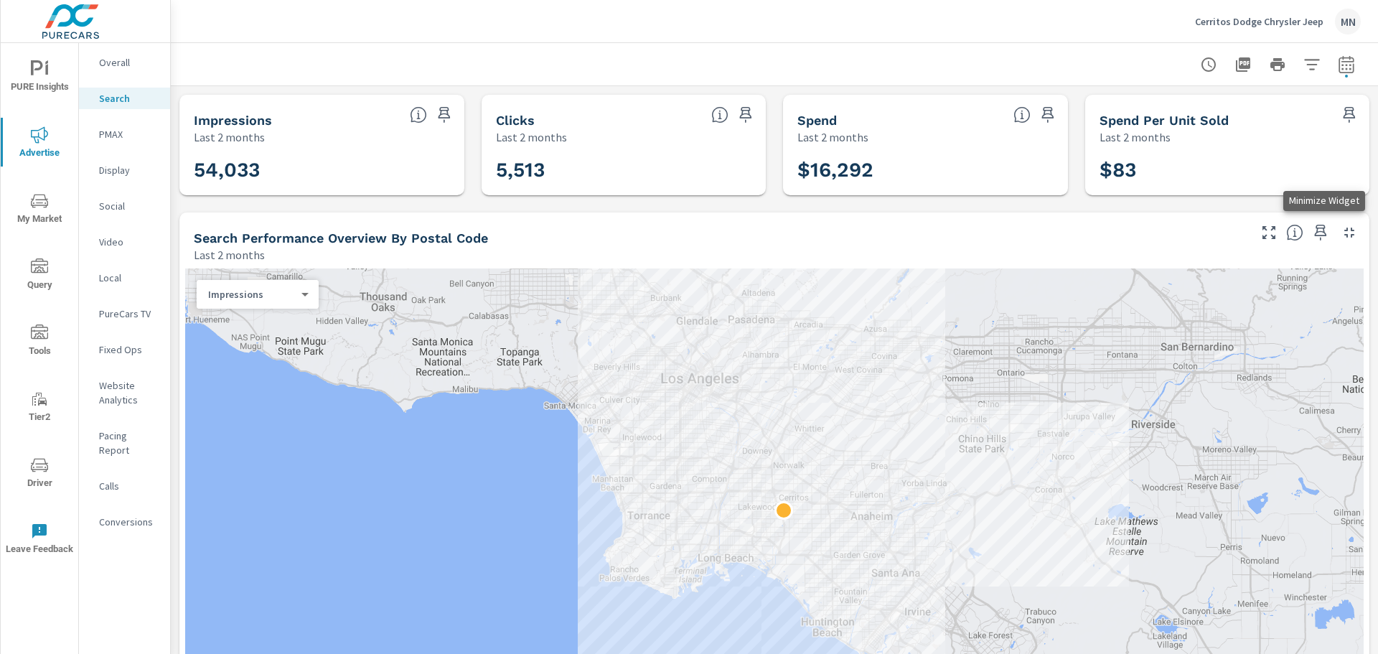
click at [1345, 235] on icon "button" at bounding box center [1350, 233] width 10 height 10
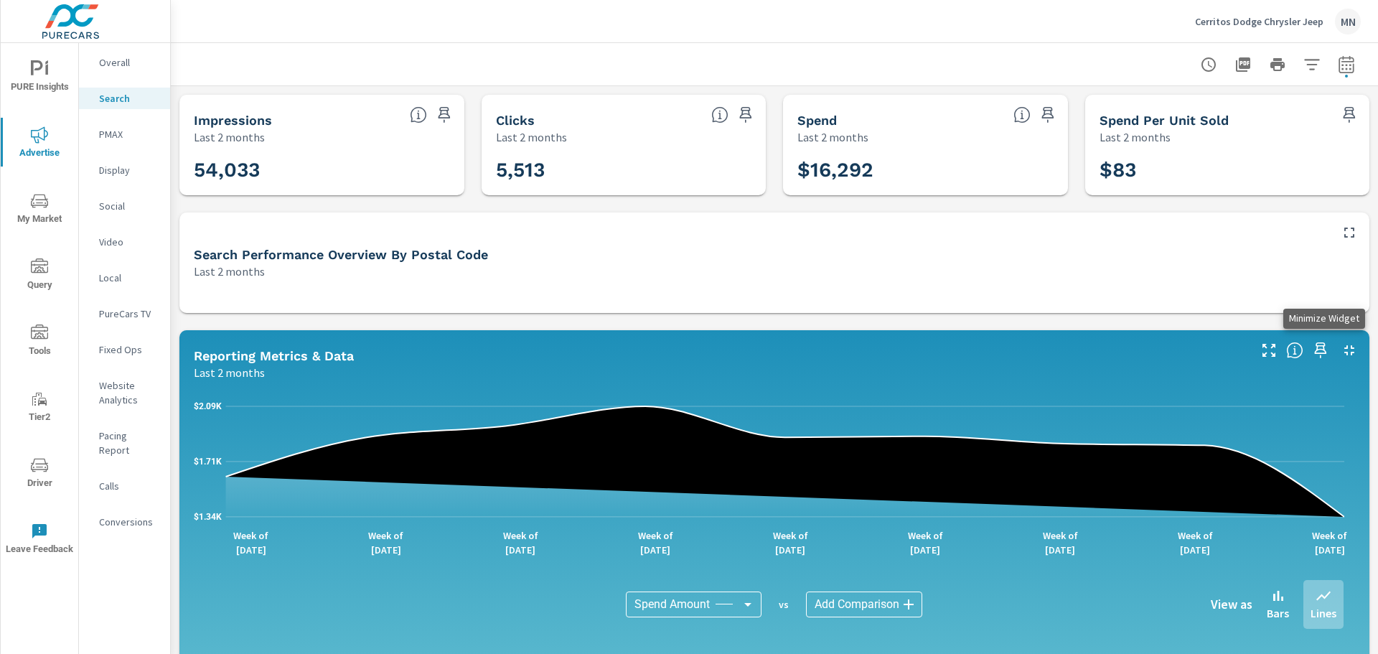
click at [1345, 347] on icon "button" at bounding box center [1350, 350] width 10 height 10
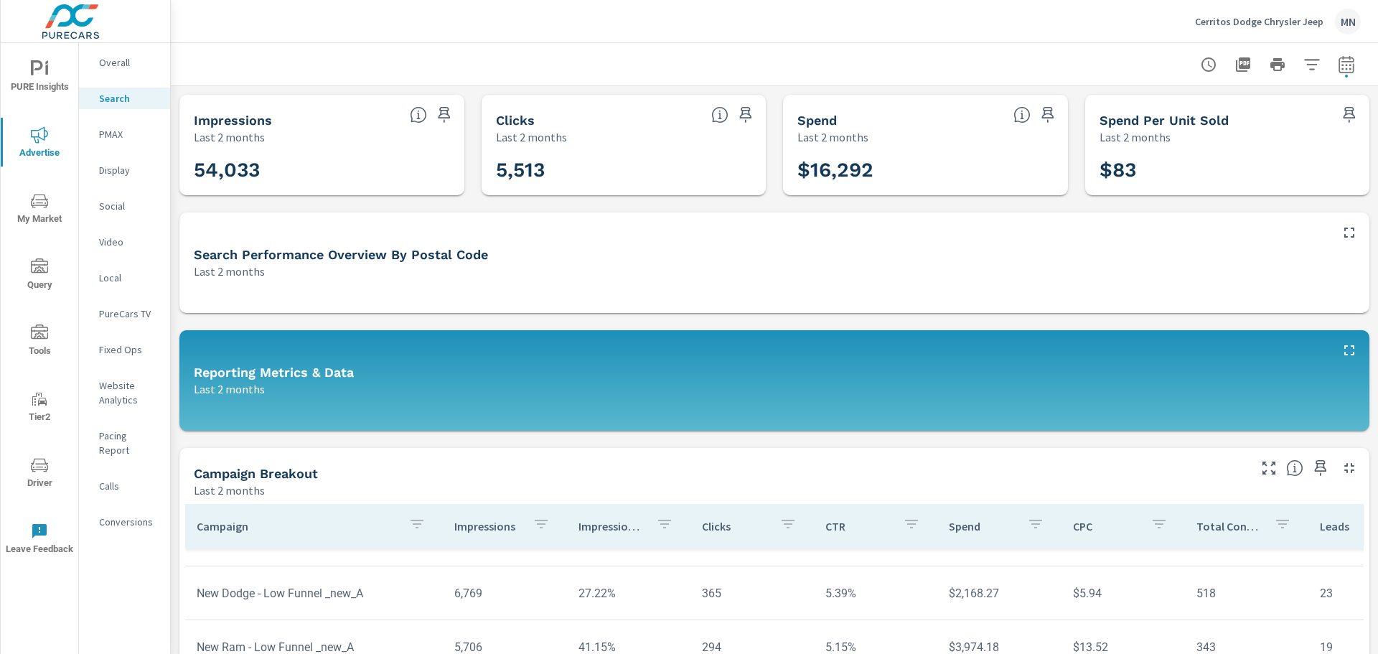
scroll to position [40, 0]
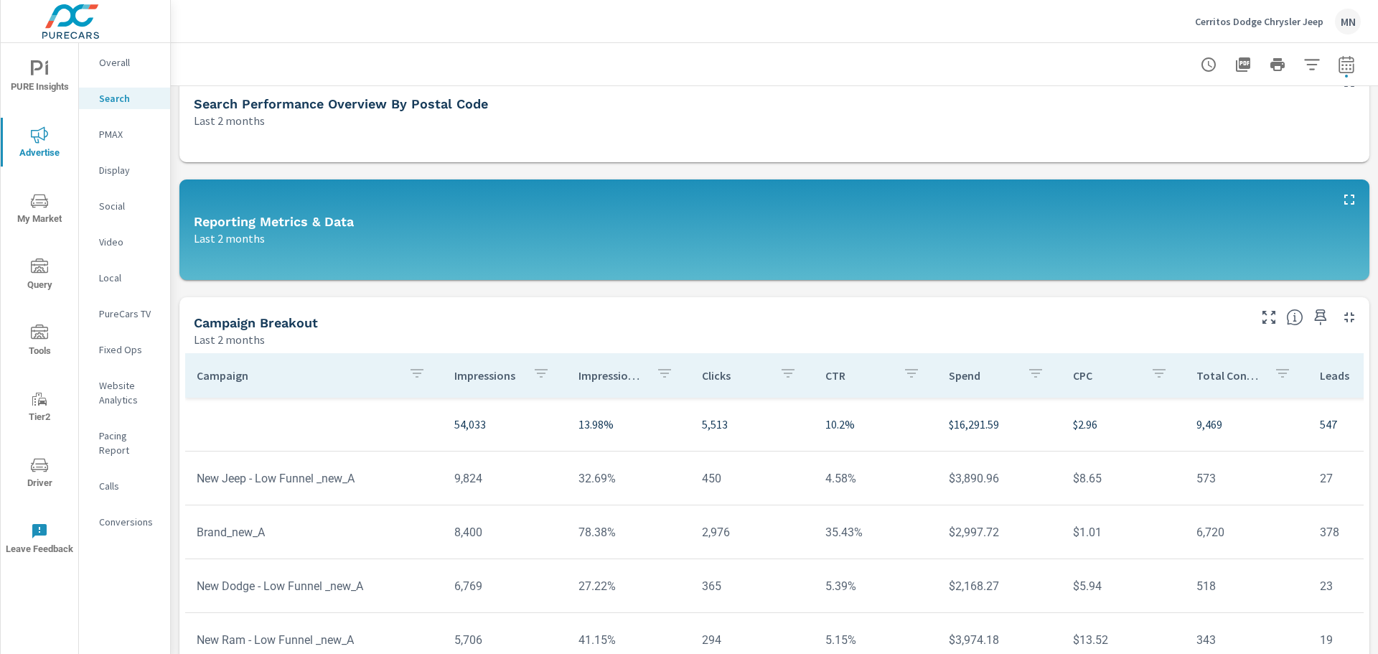
scroll to position [135, 0]
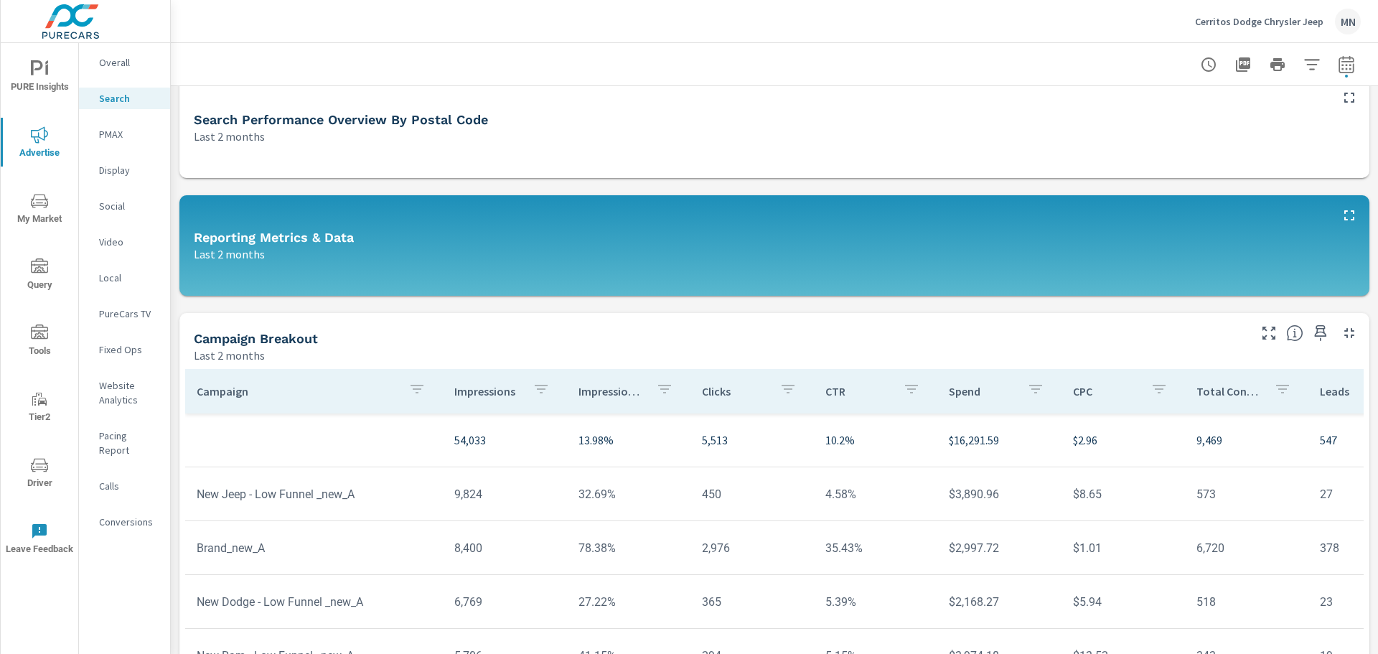
click at [1341, 335] on icon "button" at bounding box center [1349, 332] width 17 height 17
